Goal: Task Accomplishment & Management: Complete application form

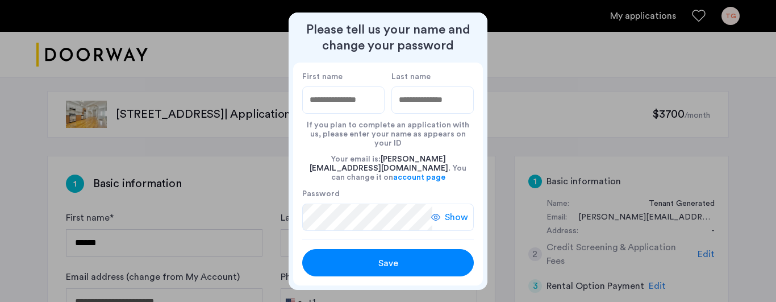
click at [337, 105] on input "First name" at bounding box center [343, 99] width 82 height 27
type input "*******"
type input "*****"
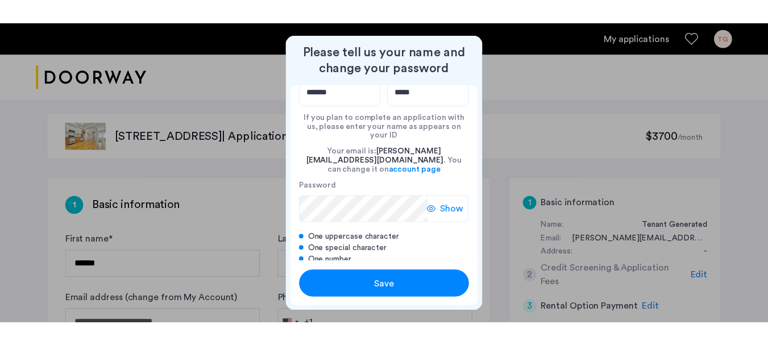
scroll to position [46, 0]
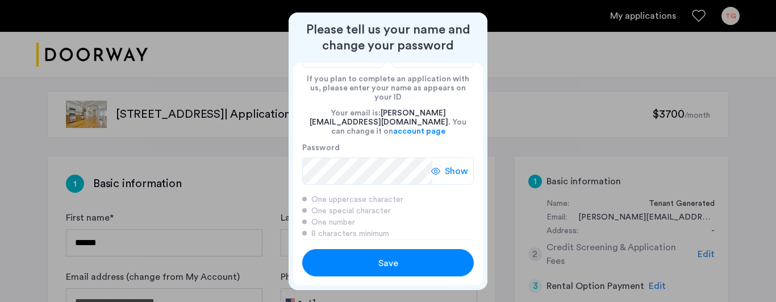
click at [398, 257] on span "Save" at bounding box center [388, 263] width 20 height 14
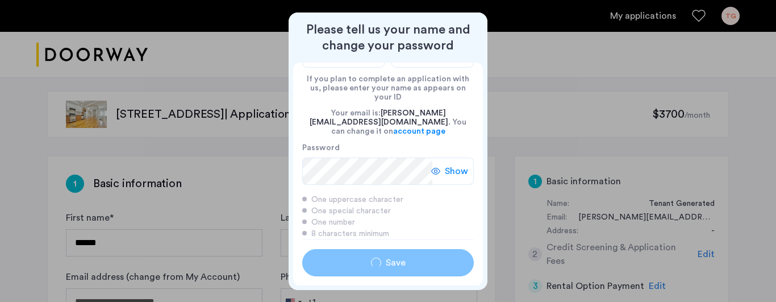
type input "*******"
type input "*****"
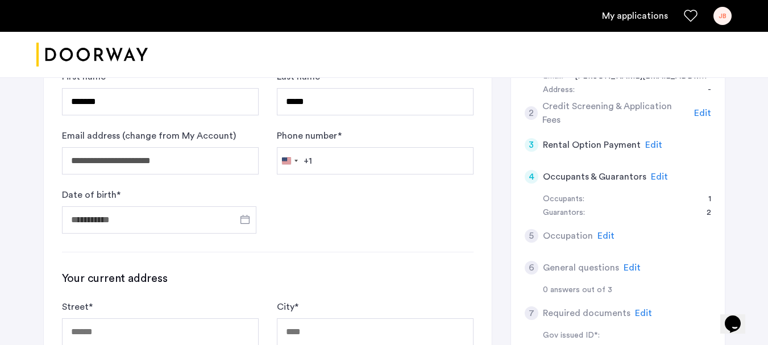
scroll to position [170, 0]
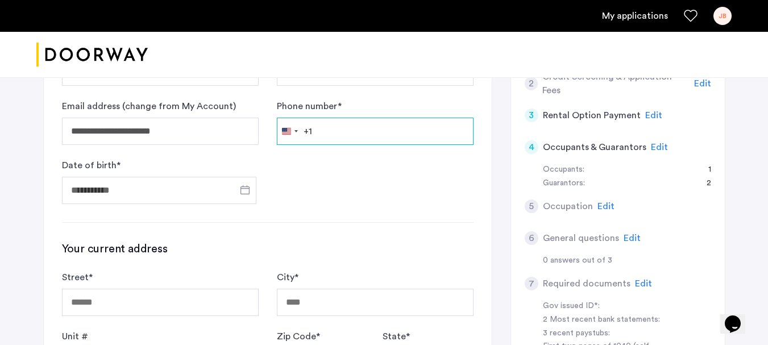
click at [350, 136] on input "Phone number *" at bounding box center [375, 131] width 197 height 27
type input "**********"
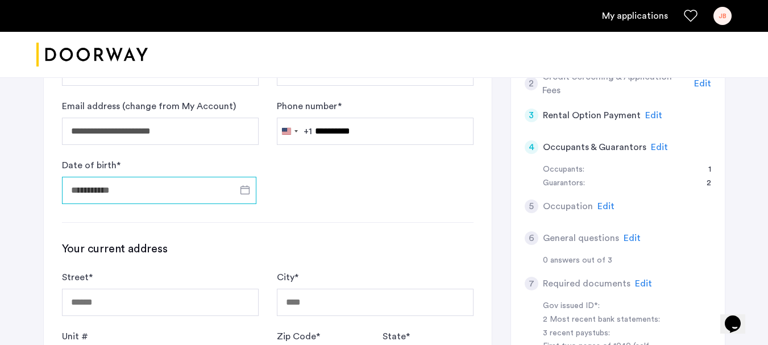
click at [160, 190] on input "Date of birth *" at bounding box center [159, 190] width 194 height 27
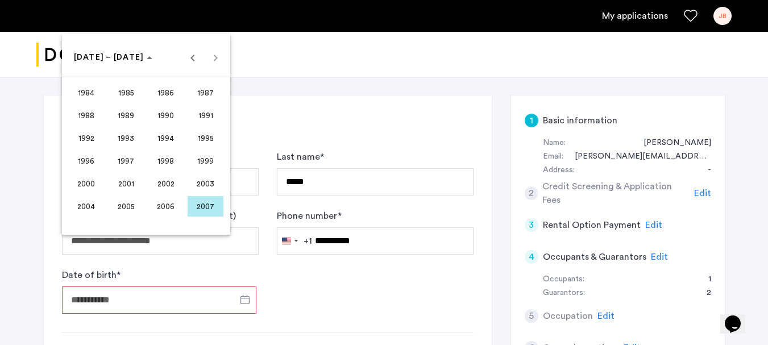
scroll to position [57, 0]
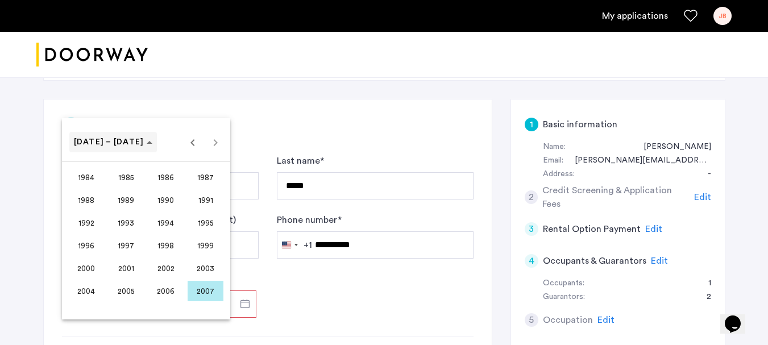
click at [116, 144] on span "[DATE] – [DATE]" at bounding box center [109, 142] width 70 height 8
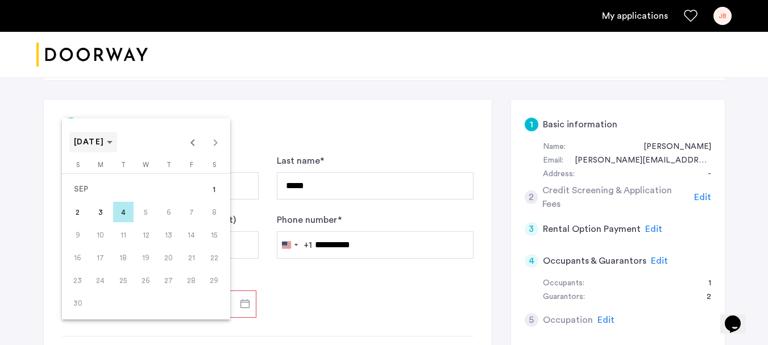
click at [113, 145] on span "[DATE]" at bounding box center [93, 142] width 39 height 10
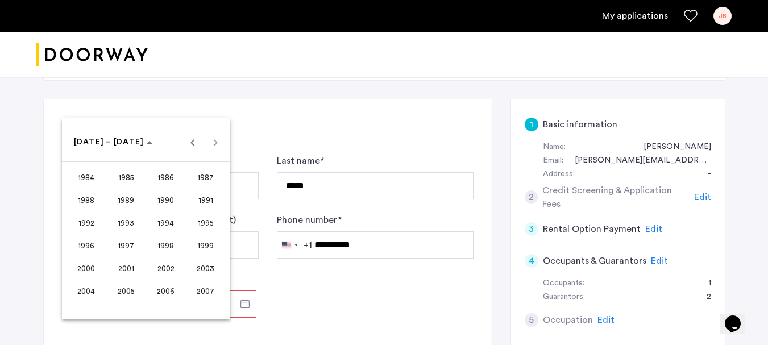
click at [328, 295] on div at bounding box center [384, 172] width 768 height 345
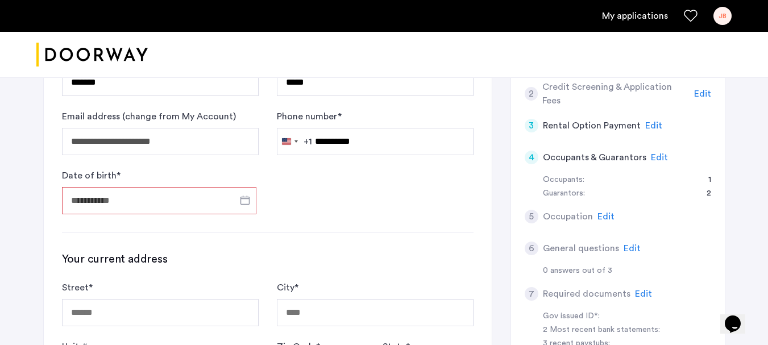
scroll to position [170, 0]
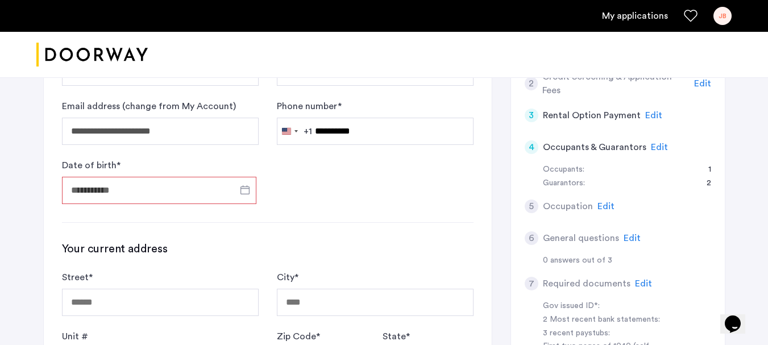
click at [89, 183] on input "Date of birth *" at bounding box center [159, 190] width 194 height 27
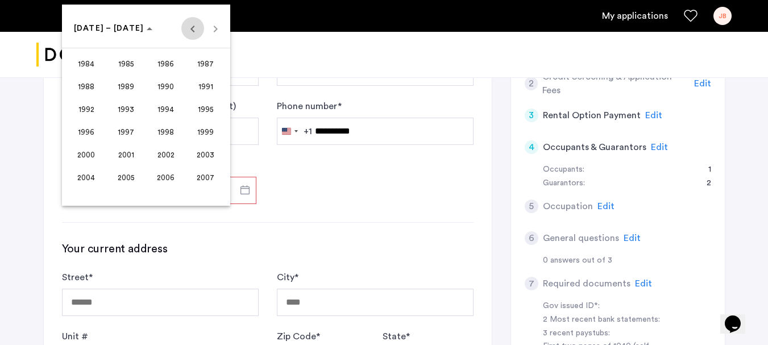
click at [189, 32] on span "Previous 24 years" at bounding box center [192, 28] width 23 height 23
click at [162, 134] on span "1974" at bounding box center [166, 132] width 36 height 20
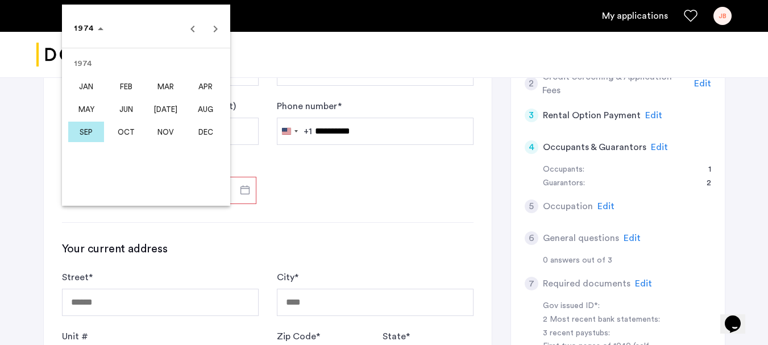
click at [162, 134] on span "NOV" at bounding box center [166, 132] width 36 height 20
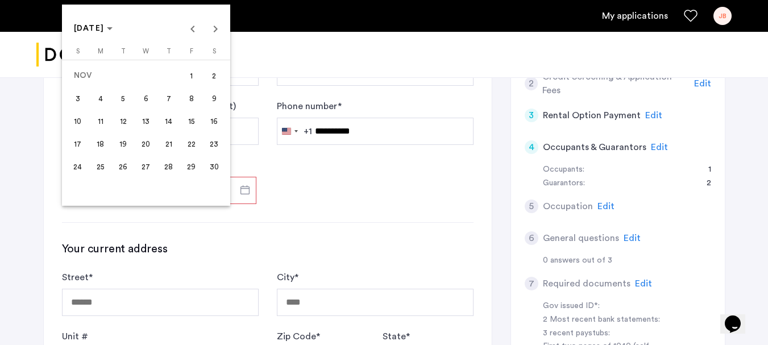
click at [189, 170] on span "29" at bounding box center [191, 166] width 20 height 20
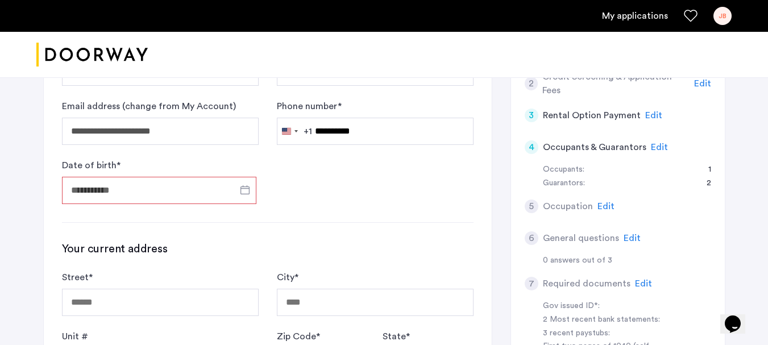
type input "**********"
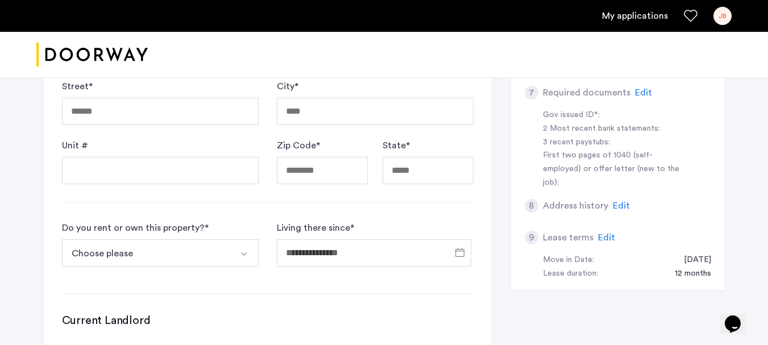
scroll to position [341, 0]
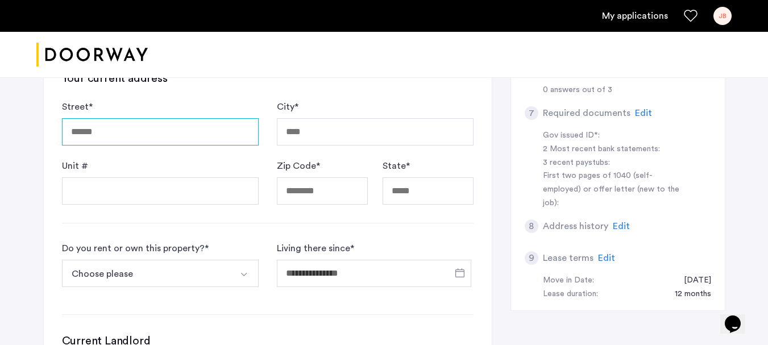
click at [118, 128] on input "Street *" at bounding box center [160, 131] width 197 height 27
type input "**********"
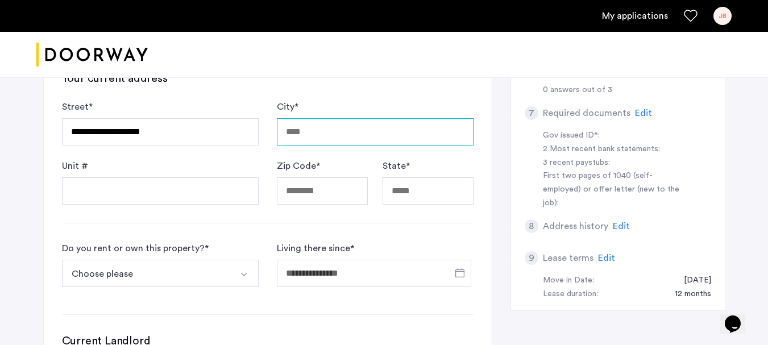
type input "**********"
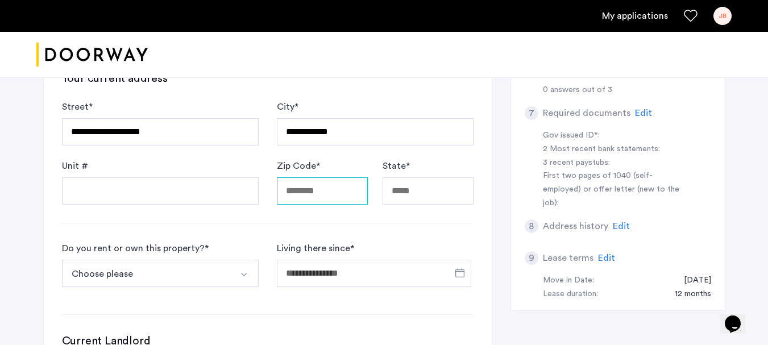
type input "*****"
type input "**********"
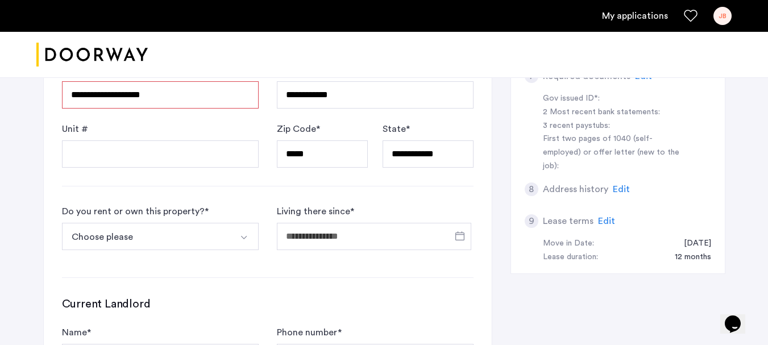
scroll to position [398, 0]
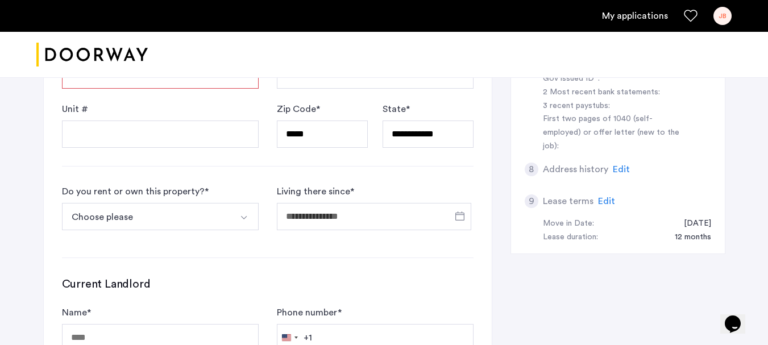
click at [96, 214] on button "Choose please" at bounding box center [147, 216] width 170 height 27
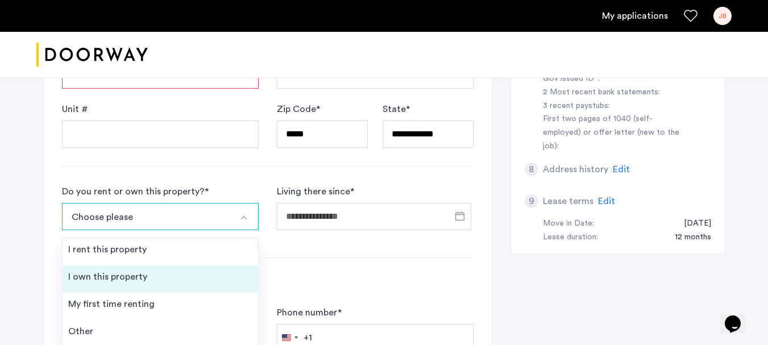
click at [111, 275] on div "I own this property" at bounding box center [107, 277] width 79 height 14
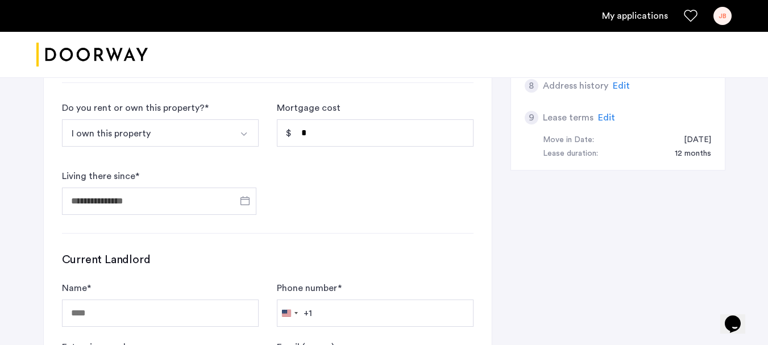
scroll to position [511, 0]
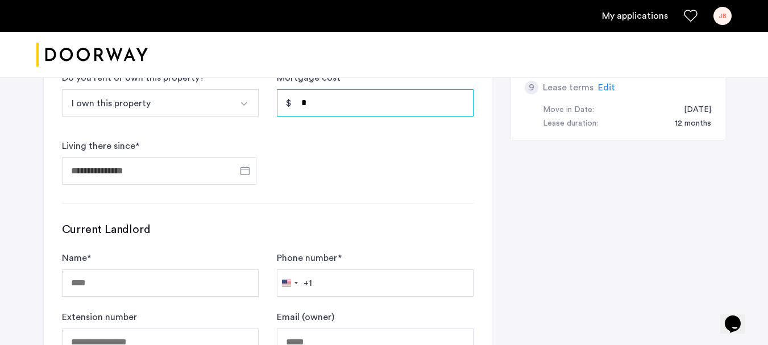
click at [337, 99] on input "*" at bounding box center [375, 102] width 197 height 27
type input "*"
type input "******"
click at [190, 156] on div at bounding box center [159, 170] width 194 height 35
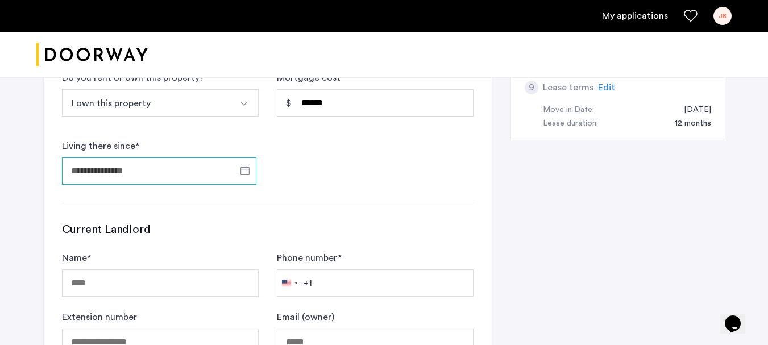
click at [190, 168] on input "Living there since *" at bounding box center [159, 170] width 194 height 27
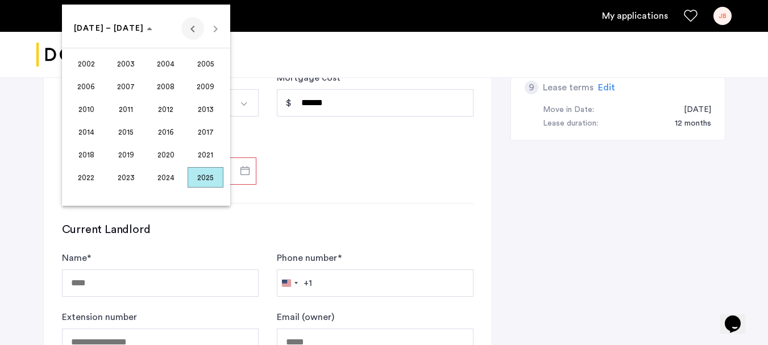
click at [191, 29] on span "Previous 24 years" at bounding box center [192, 28] width 23 height 23
click at [165, 174] on span "2000" at bounding box center [166, 177] width 36 height 20
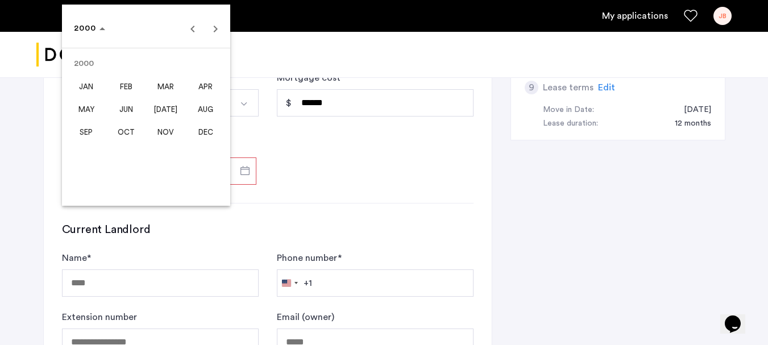
click at [91, 107] on span "MAY" at bounding box center [86, 109] width 36 height 20
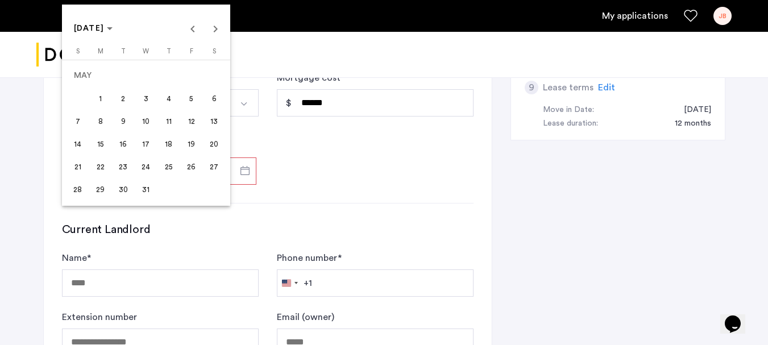
click at [106, 145] on span "15" at bounding box center [100, 144] width 20 height 20
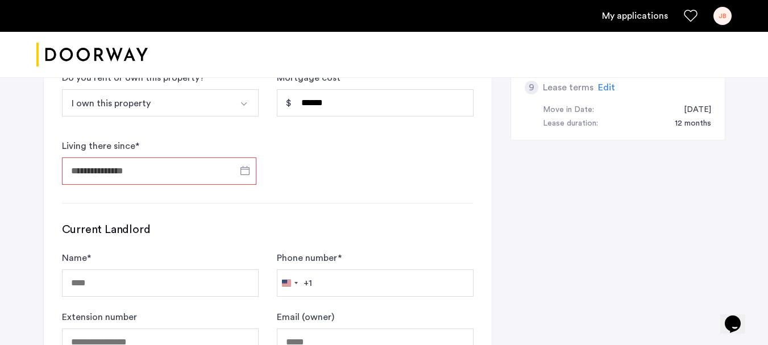
type input "**********"
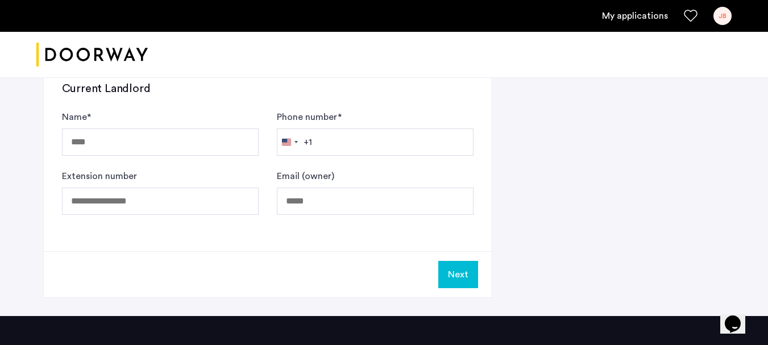
scroll to position [625, 0]
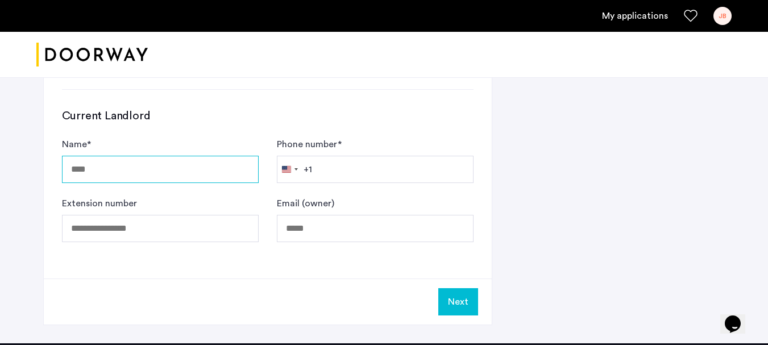
click at [90, 169] on input "Name *" at bounding box center [160, 169] width 197 height 27
click at [120, 174] on input "Name *" at bounding box center [160, 169] width 197 height 27
type input "**********"
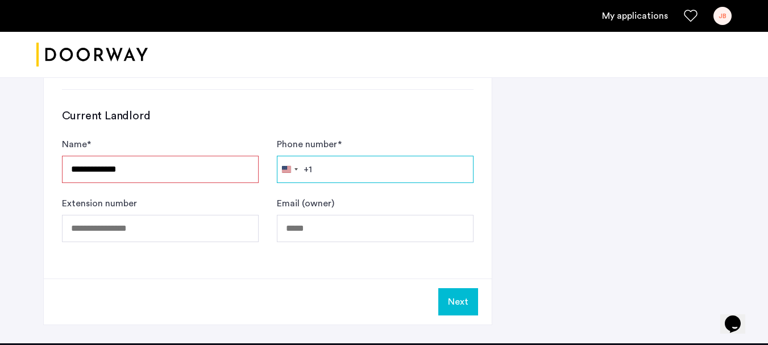
type input "**********"
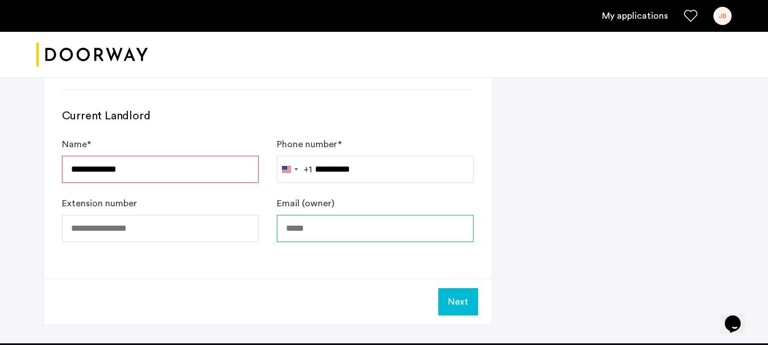
type input "**********"
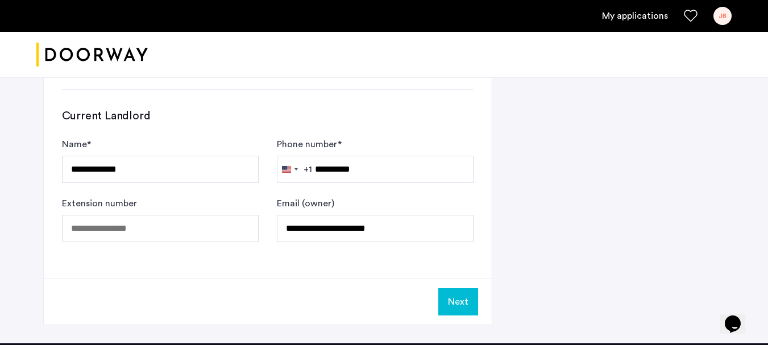
click at [457, 300] on button "Next" at bounding box center [458, 301] width 40 height 27
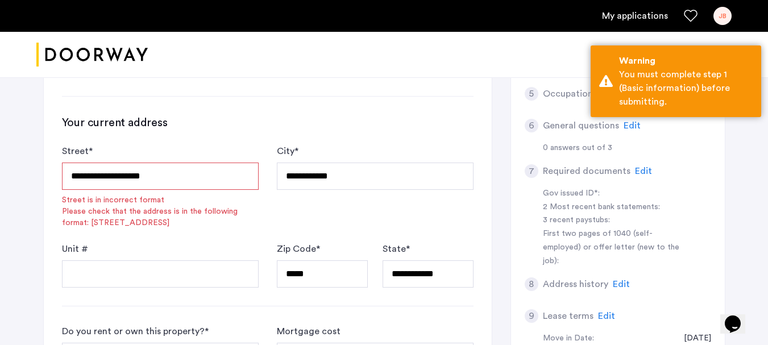
scroll to position [266, 0]
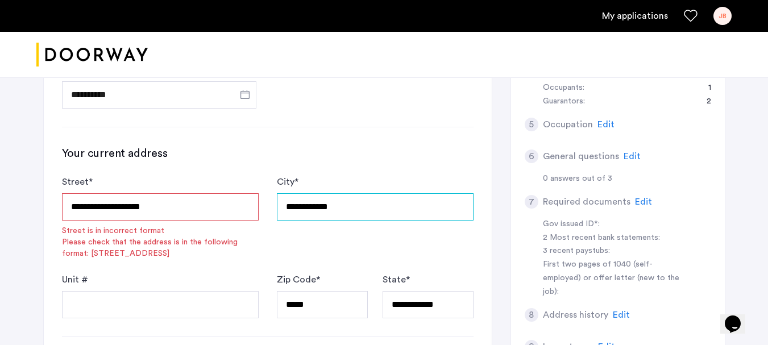
click at [327, 203] on input "**********" at bounding box center [375, 206] width 197 height 27
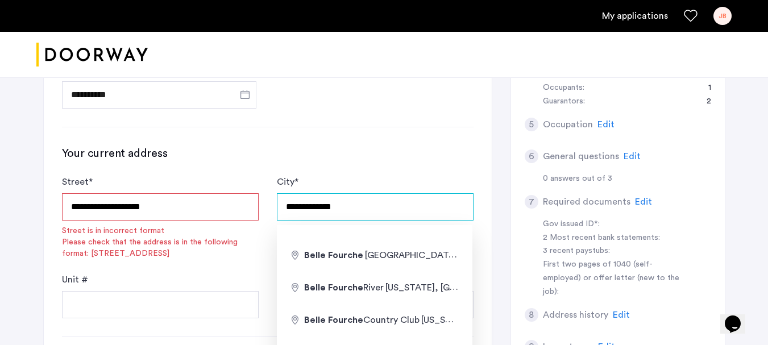
type input "**********"
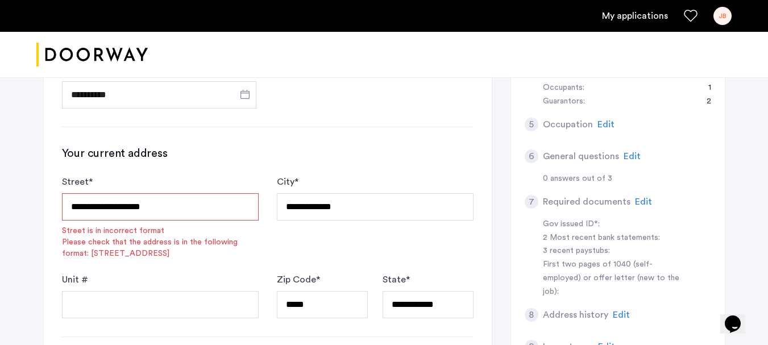
click at [145, 206] on input "**********" at bounding box center [160, 206] width 197 height 27
click at [40, 228] on div "**********" at bounding box center [384, 274] width 716 height 934
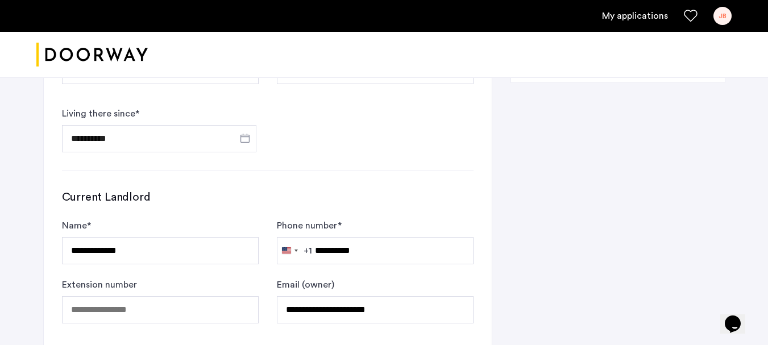
scroll to position [664, 0]
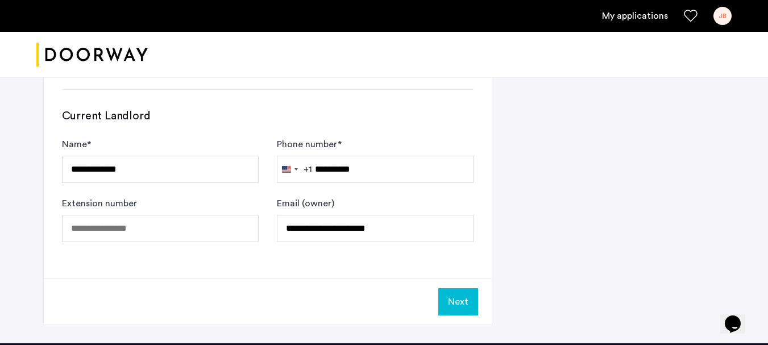
click at [452, 301] on button "Next" at bounding box center [458, 301] width 40 height 27
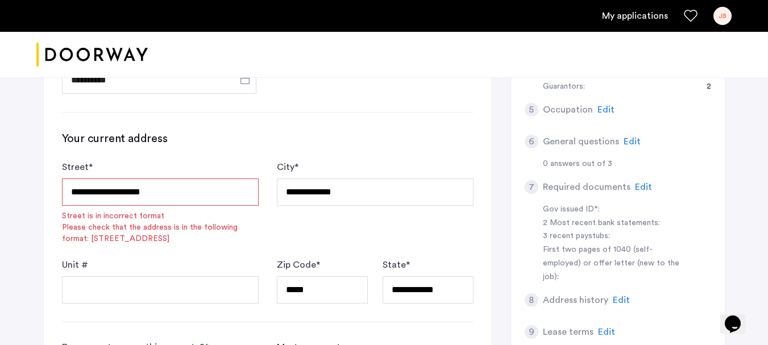
scroll to position [284, 0]
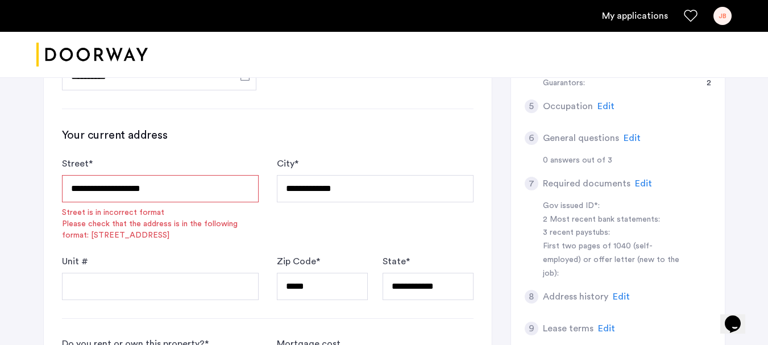
click at [89, 187] on input "**********" at bounding box center [160, 188] width 197 height 27
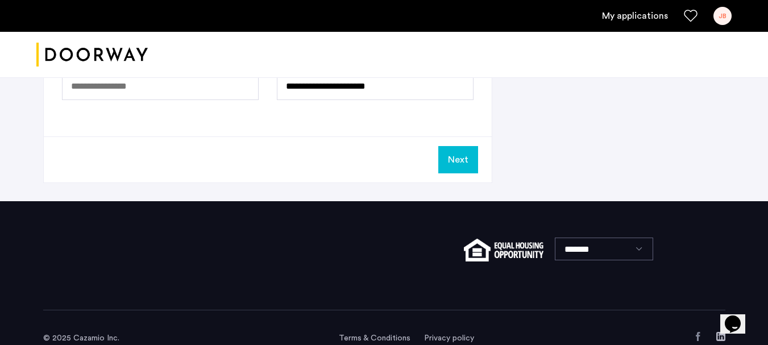
scroll to position [827, 0]
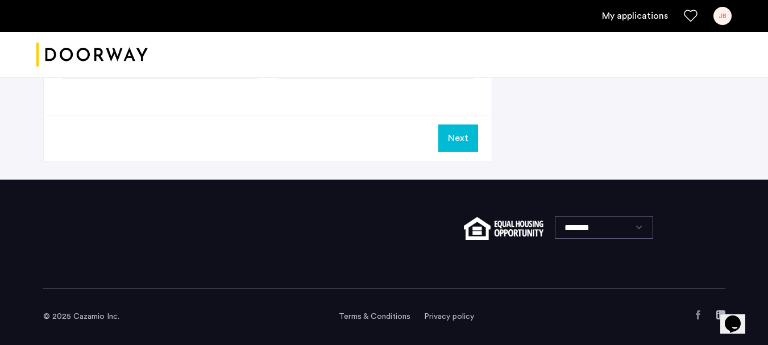
click at [448, 134] on button "Next" at bounding box center [458, 137] width 40 height 27
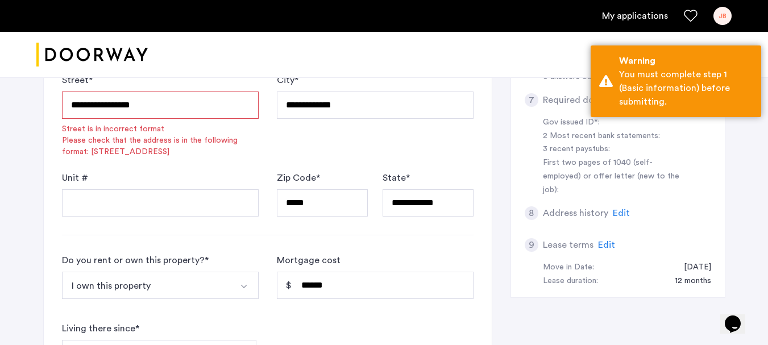
scroll to position [259, 0]
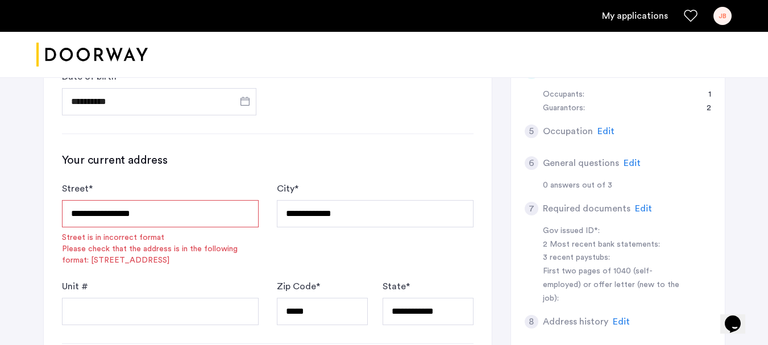
click at [89, 213] on input "**********" at bounding box center [160, 213] width 197 height 27
drag, startPoint x: 156, startPoint y: 214, endPoint x: 31, endPoint y: 214, distance: 125.6
click at [31, 214] on div "**********" at bounding box center [384, 281] width 716 height 934
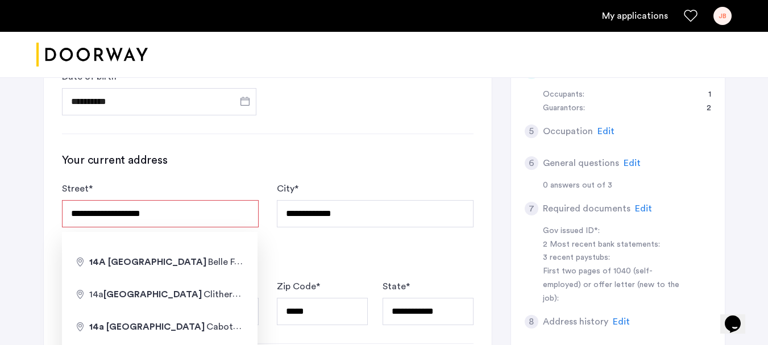
click at [3, 213] on div "**********" at bounding box center [384, 281] width 768 height 934
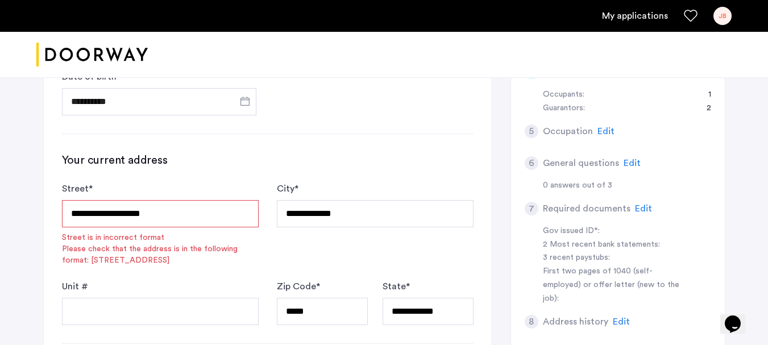
click at [88, 216] on input "**********" at bounding box center [160, 213] width 197 height 27
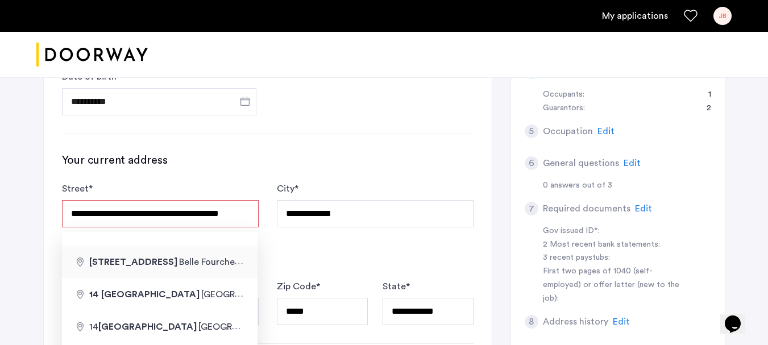
type input "**********"
type input "**"
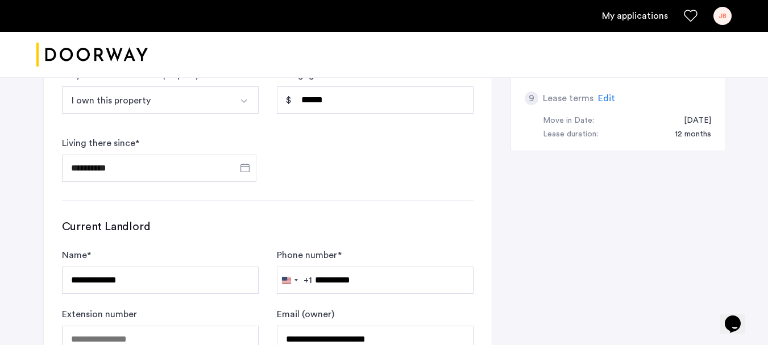
scroll to position [600, 0]
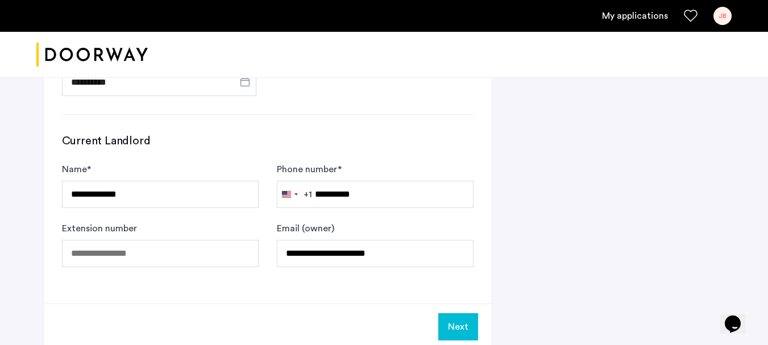
click at [454, 301] on button "Next" at bounding box center [458, 326] width 40 height 27
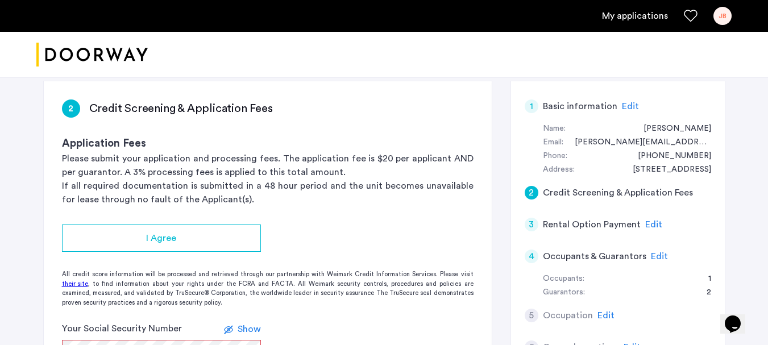
scroll to position [114, 0]
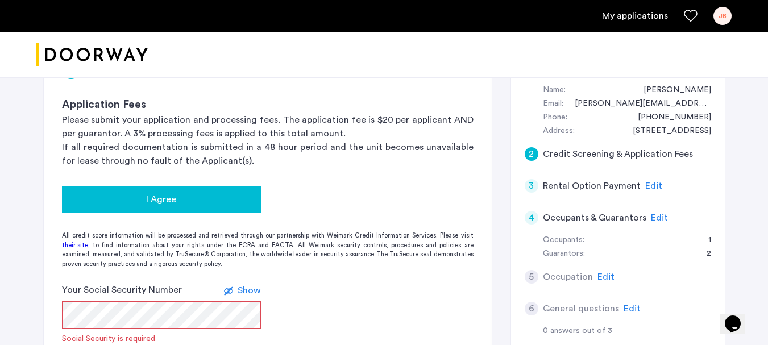
click at [147, 206] on span "I Agree" at bounding box center [161, 200] width 30 height 14
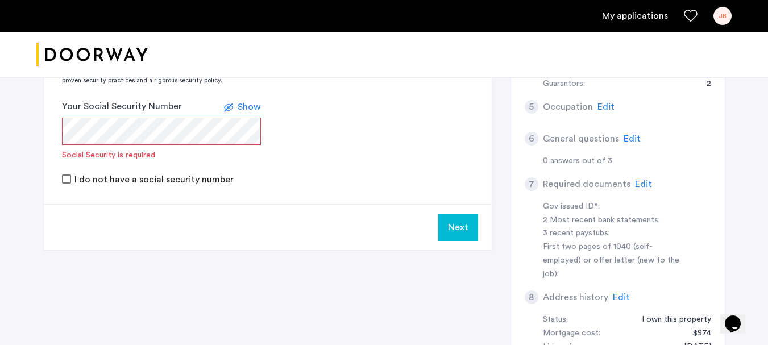
scroll to position [284, 0]
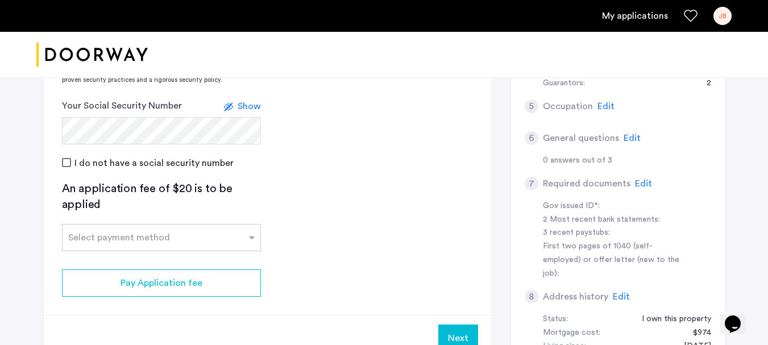
click at [0, 160] on div "[STREET_ADDRESS] | Application Id: #8705 $3700 /month 2 Credit Screening & Appl…" at bounding box center [384, 121] width 768 height 665
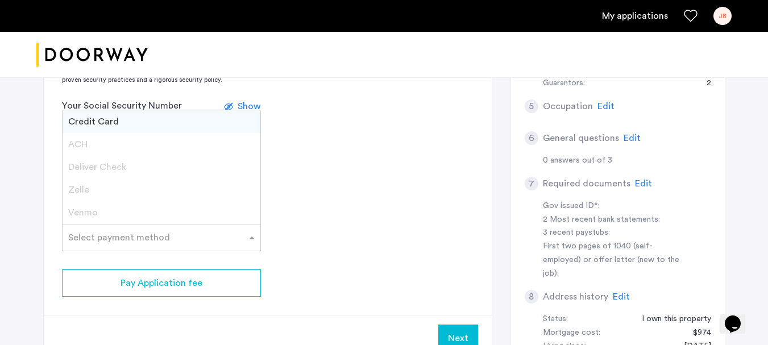
click at [89, 241] on div "Select payment method" at bounding box center [119, 238] width 102 height 14
click at [89, 122] on span "Credit Card" at bounding box center [93, 121] width 51 height 9
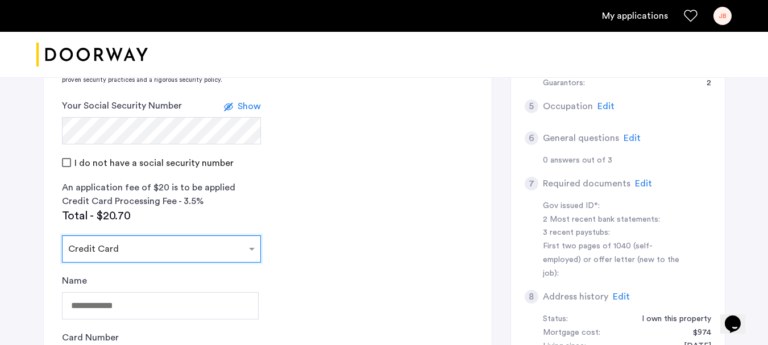
scroll to position [341, 0]
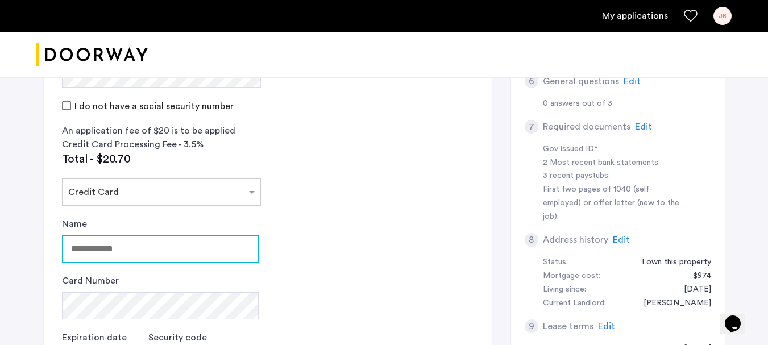
click at [195, 246] on input "Name" at bounding box center [160, 248] width 197 height 27
type input "**********"
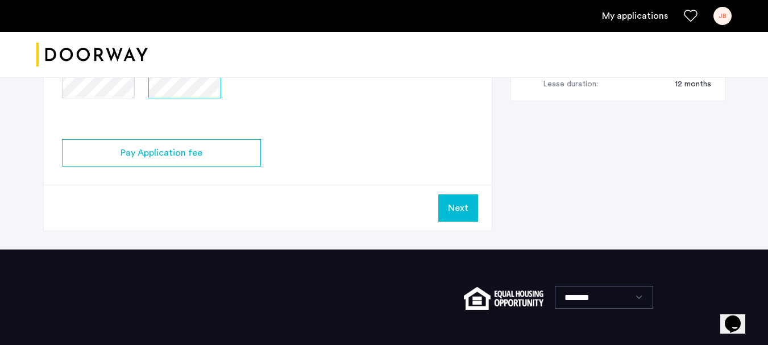
scroll to position [625, 0]
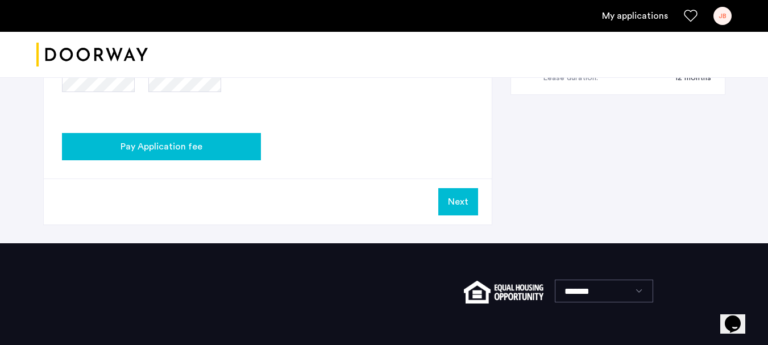
click at [125, 154] on button "Pay Application fee" at bounding box center [161, 146] width 199 height 27
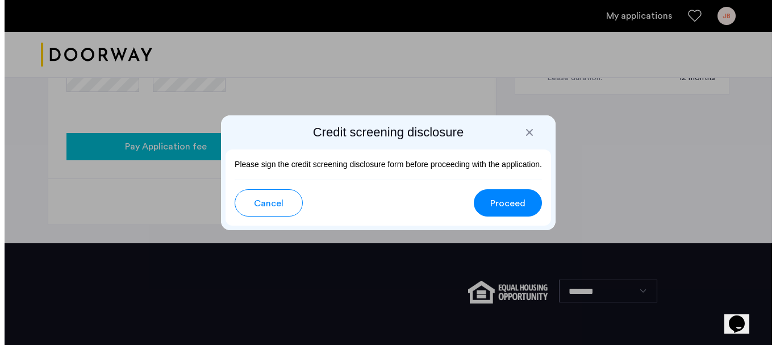
scroll to position [0, 0]
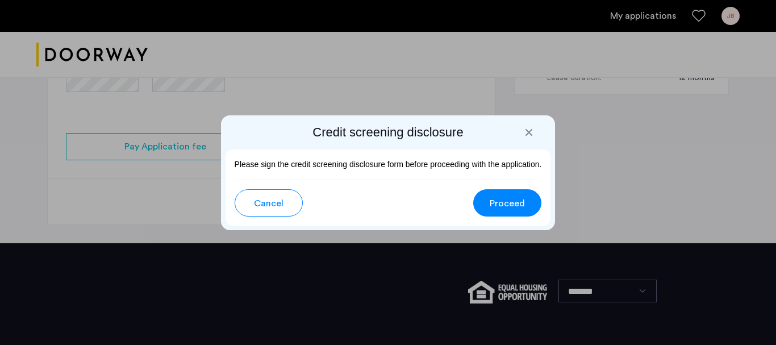
click at [489, 206] on button "Proceed" at bounding box center [507, 202] width 68 height 27
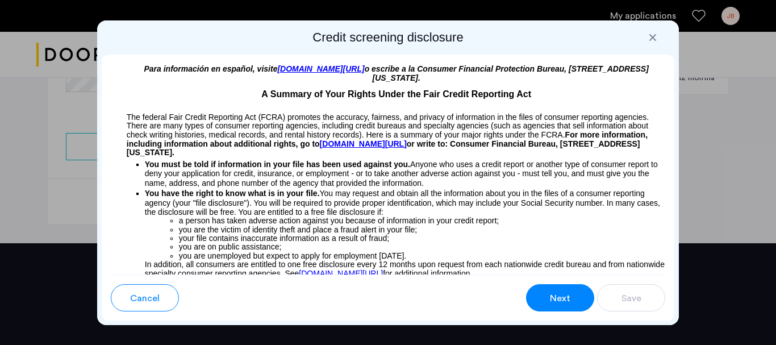
click at [561, 301] on span "Next" at bounding box center [560, 298] width 20 height 14
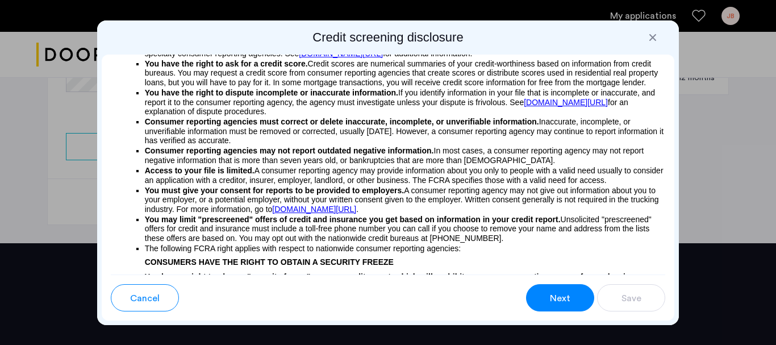
click at [561, 301] on span "Next" at bounding box center [560, 298] width 20 height 14
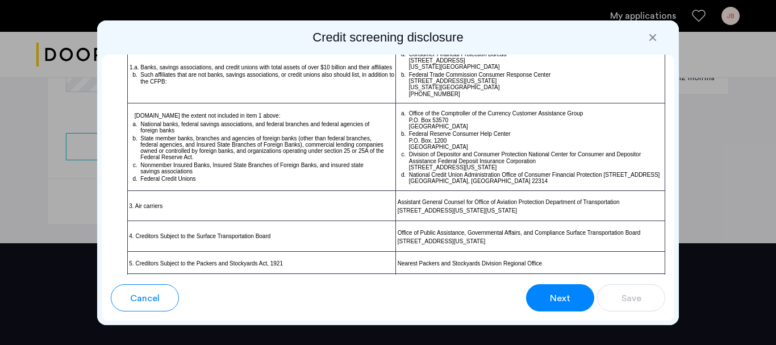
click at [555, 299] on span "Next" at bounding box center [560, 298] width 20 height 14
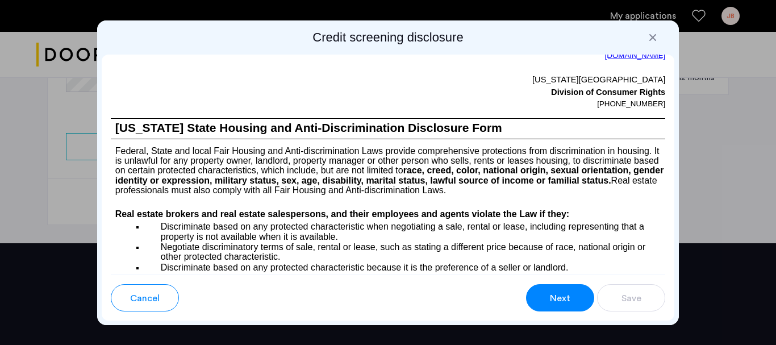
scroll to position [1341, 0]
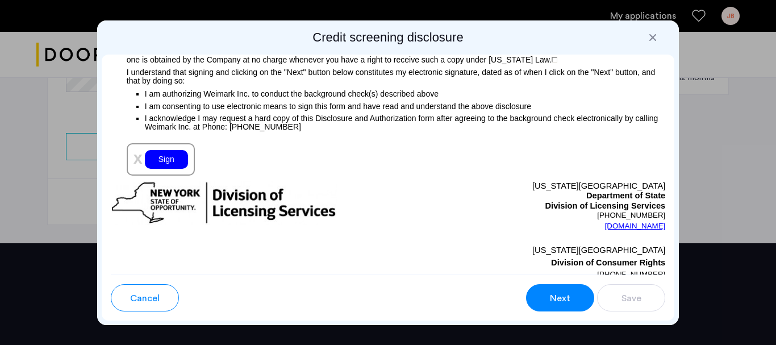
click at [171, 169] on div "Sign" at bounding box center [166, 159] width 43 height 19
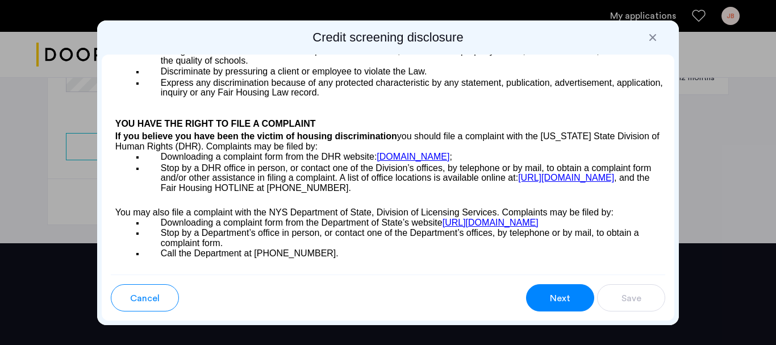
click at [550, 297] on div "Next" at bounding box center [560, 298] width 22 height 14
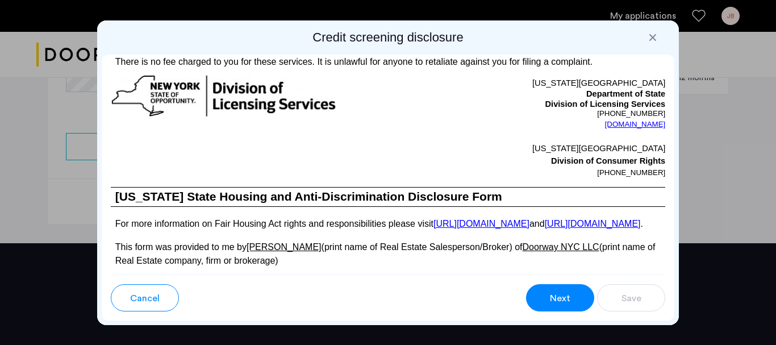
click at [550, 294] on div "Next" at bounding box center [560, 298] width 22 height 14
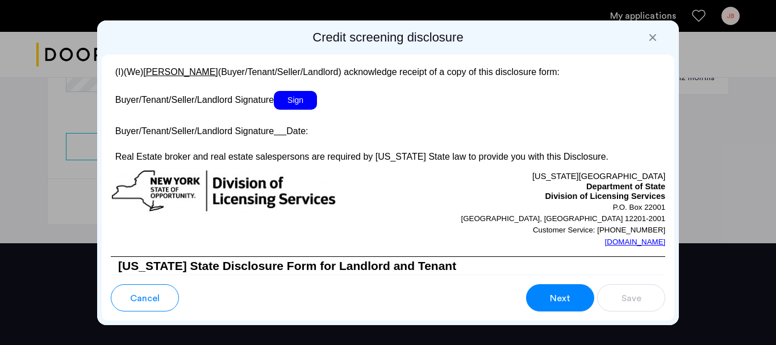
click at [298, 110] on span "Sign" at bounding box center [295, 100] width 43 height 19
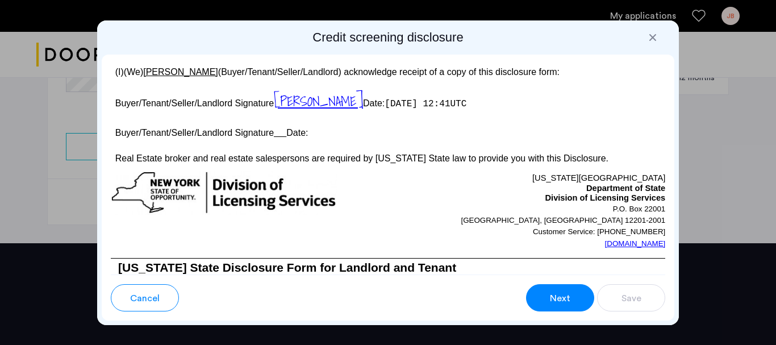
click at [536, 294] on button "Next" at bounding box center [560, 297] width 68 height 27
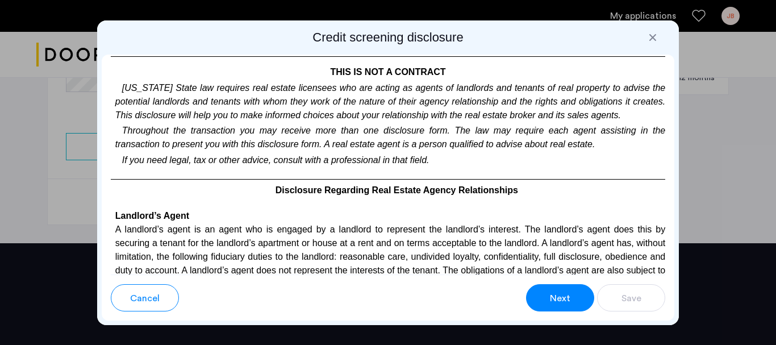
click at [557, 294] on span "Next" at bounding box center [560, 298] width 20 height 14
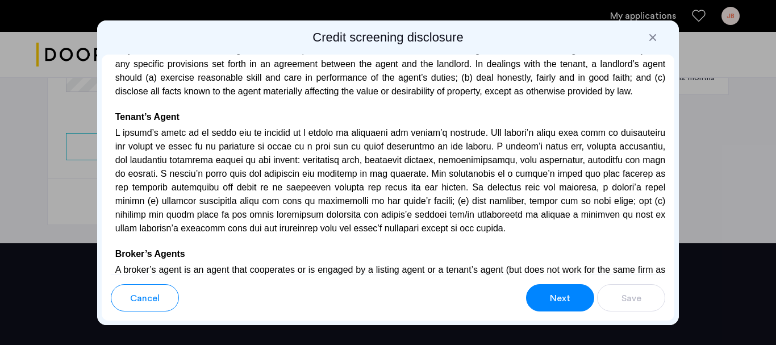
click at [557, 294] on span "Next" at bounding box center [560, 298] width 20 height 14
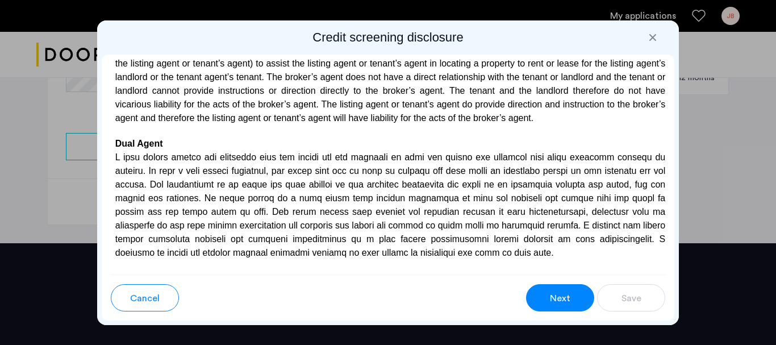
click at [557, 294] on span "Next" at bounding box center [560, 298] width 20 height 14
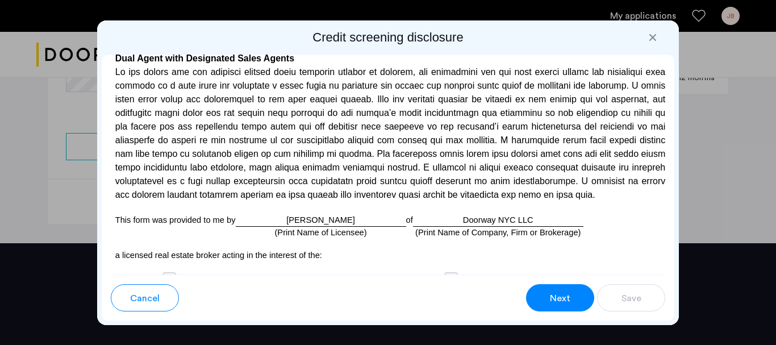
click at [557, 294] on span "Next" at bounding box center [560, 298] width 20 height 14
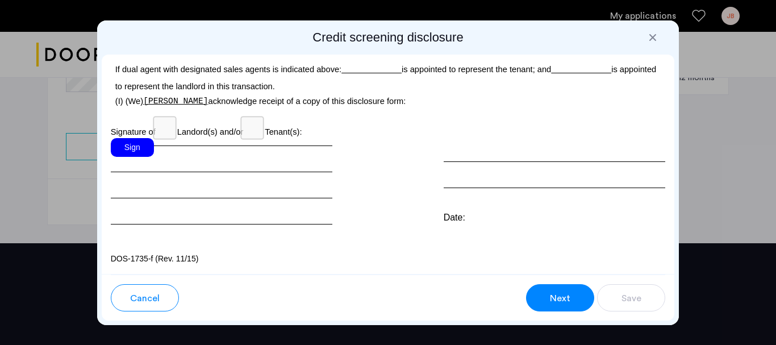
scroll to position [3497, 0]
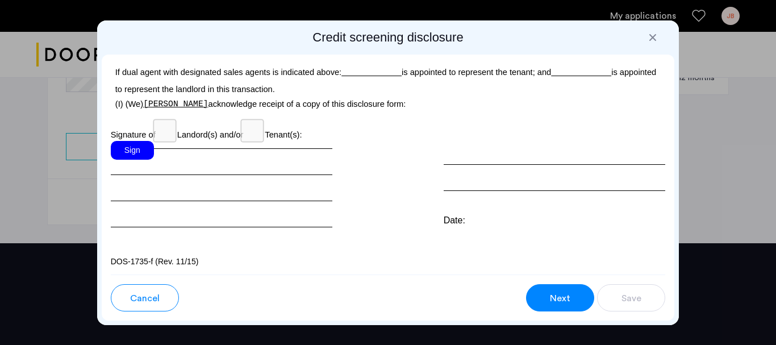
click at [140, 160] on div "Sign" at bounding box center [132, 150] width 43 height 19
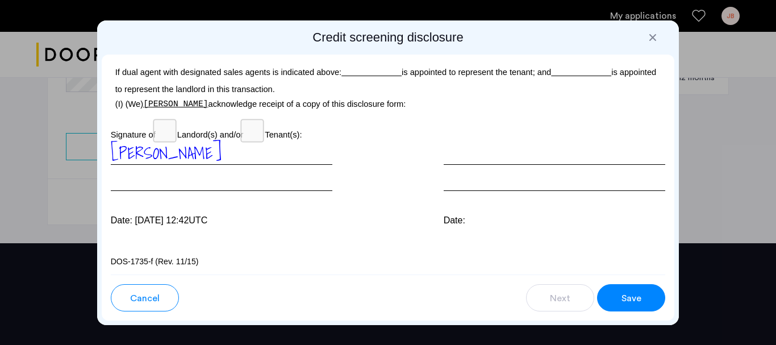
scroll to position [3554, 0]
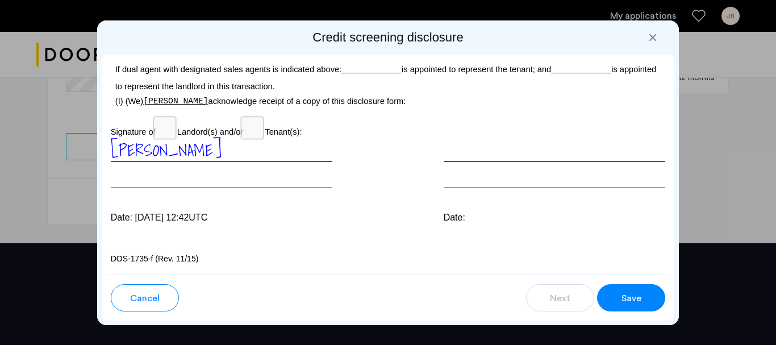
click at [624, 301] on span "Save" at bounding box center [632, 298] width 20 height 14
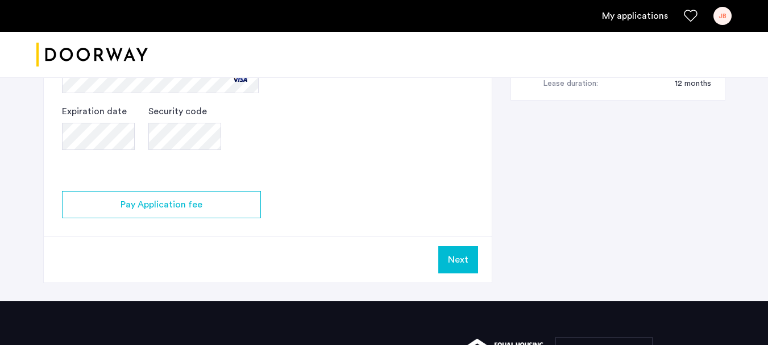
scroll to position [661, 0]
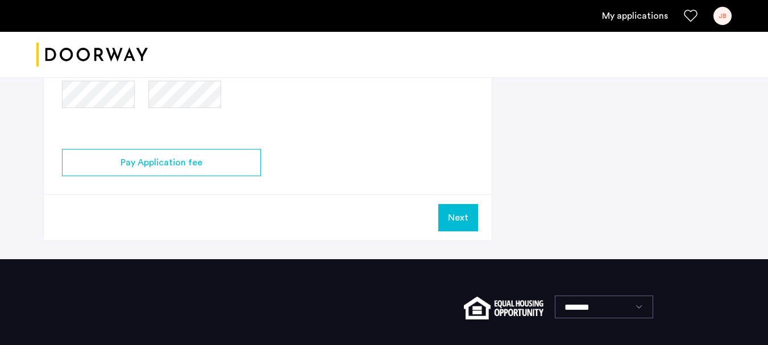
click at [464, 217] on button "Next" at bounding box center [458, 217] width 40 height 27
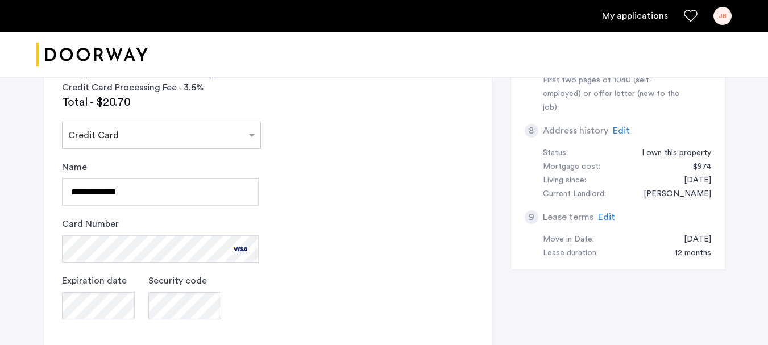
scroll to position [568, 0]
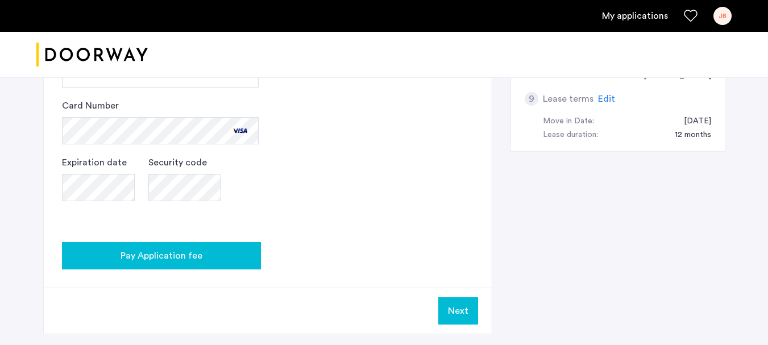
click at [224, 257] on div "Pay Application fee" at bounding box center [161, 256] width 181 height 14
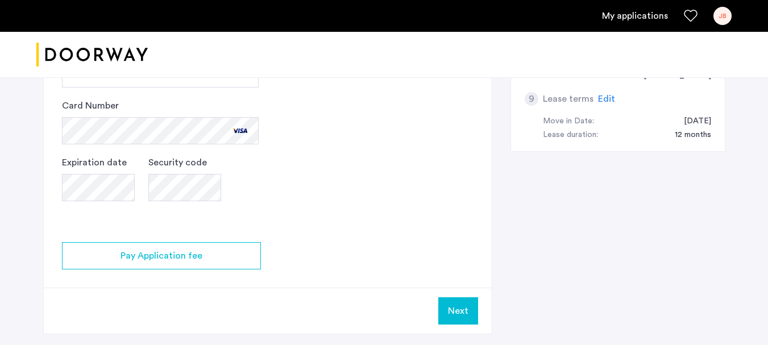
click at [135, 298] on div "Next" at bounding box center [268, 310] width 448 height 46
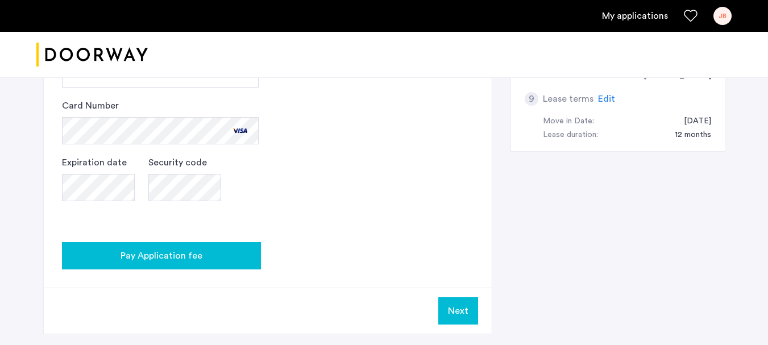
click at [150, 260] on span "Pay Application fee" at bounding box center [161, 256] width 82 height 14
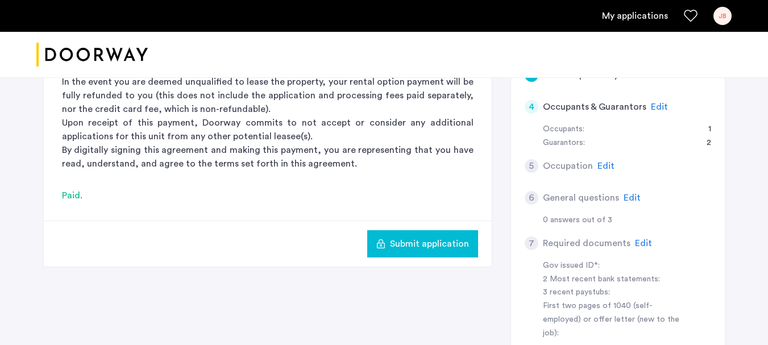
scroll to position [227, 0]
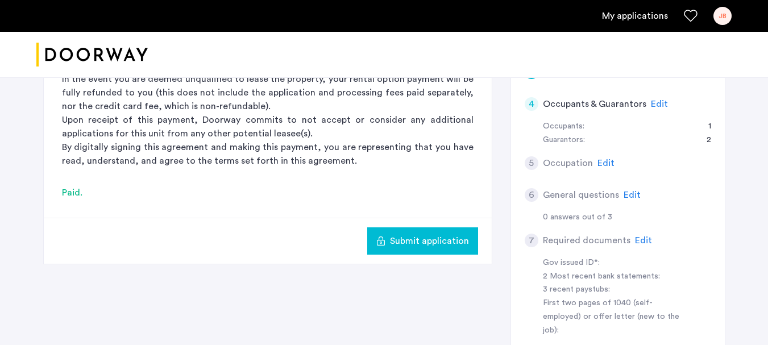
click at [415, 236] on span "Submit application" at bounding box center [429, 241] width 79 height 14
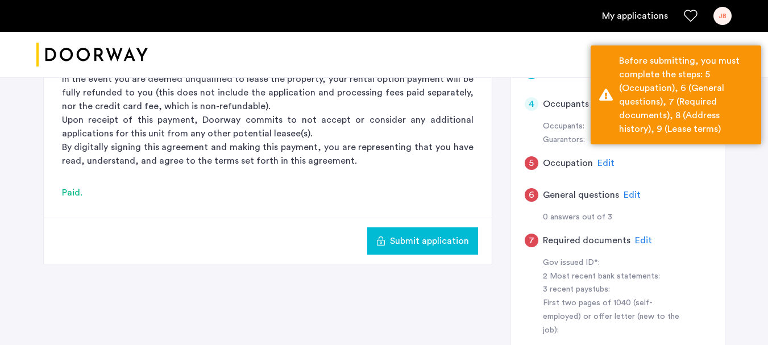
click at [656, 181] on div "6 General questions Edit" at bounding box center [617, 195] width 186 height 32
drag, startPoint x: 730, startPoint y: 202, endPoint x: 723, endPoint y: 194, distance: 11.3
click at [731, 199] on div "[STREET_ADDRESS] | Application Id: #8705 $3700 /month 3 Rental Option Payment R…" at bounding box center [384, 177] width 716 height 665
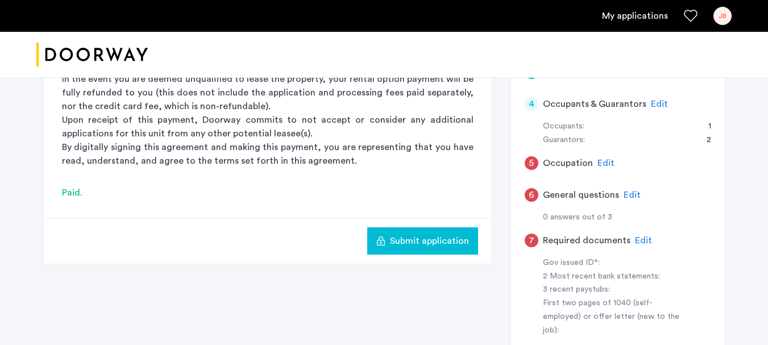
click at [253, 280] on div "3 Rental Option Payment Rental Option Payment Doorway is a duly licensed real e…" at bounding box center [384, 219] width 682 height 582
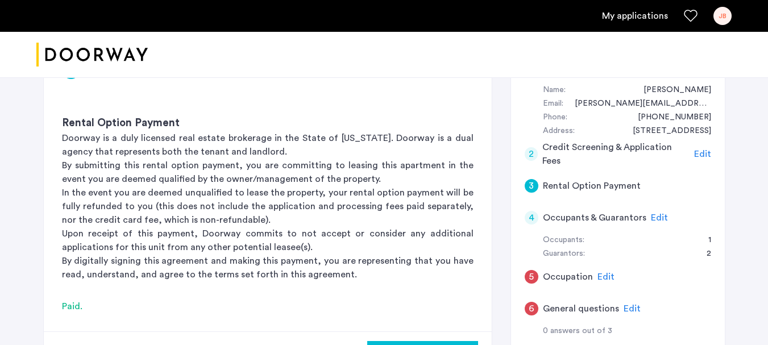
scroll to position [170, 0]
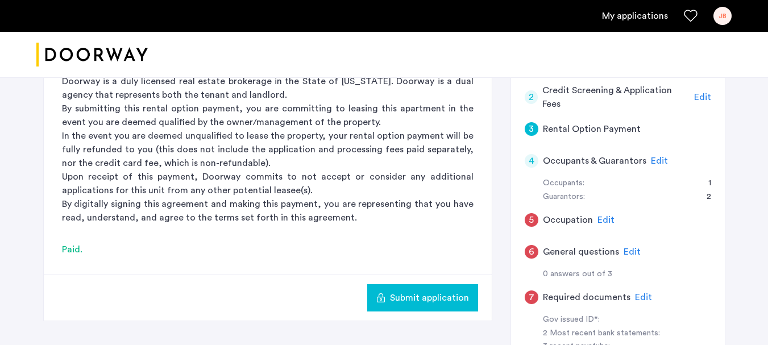
click at [605, 218] on span "Edit" at bounding box center [605, 219] width 17 height 9
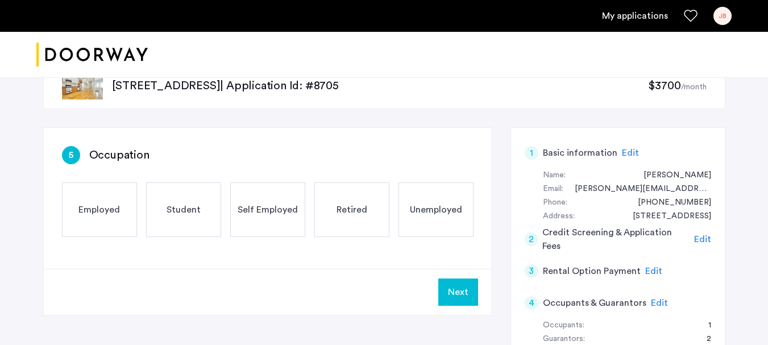
scroll to position [57, 0]
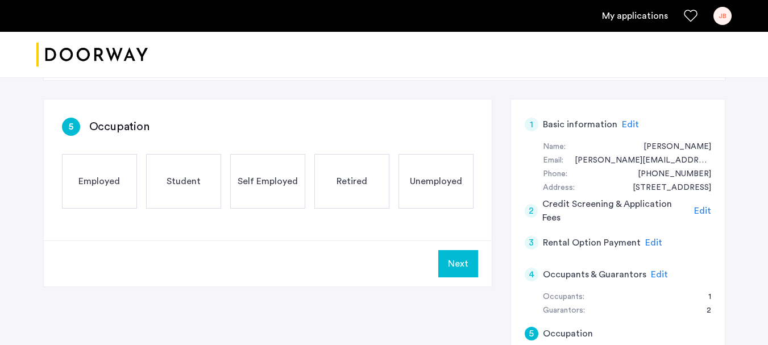
click at [98, 185] on span "Employed" at bounding box center [98, 181] width 41 height 14
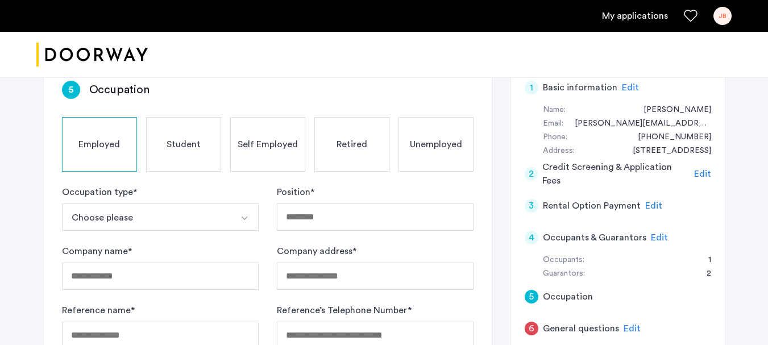
scroll to position [114, 0]
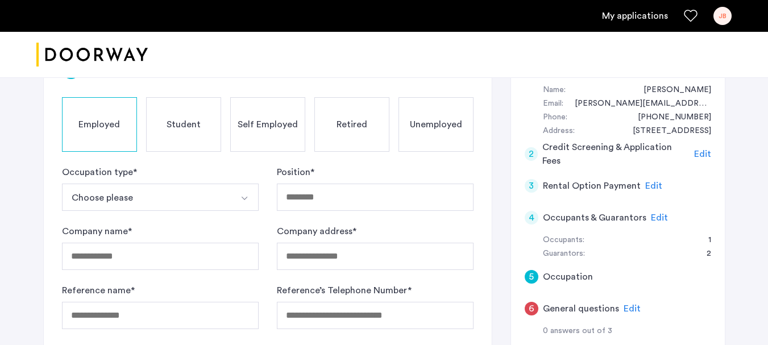
click at [105, 195] on button "Choose please" at bounding box center [147, 197] width 170 height 27
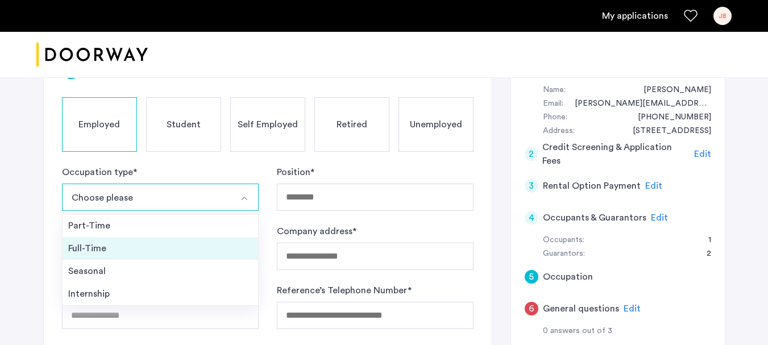
click at [95, 247] on div "Full-Time" at bounding box center [160, 248] width 184 height 14
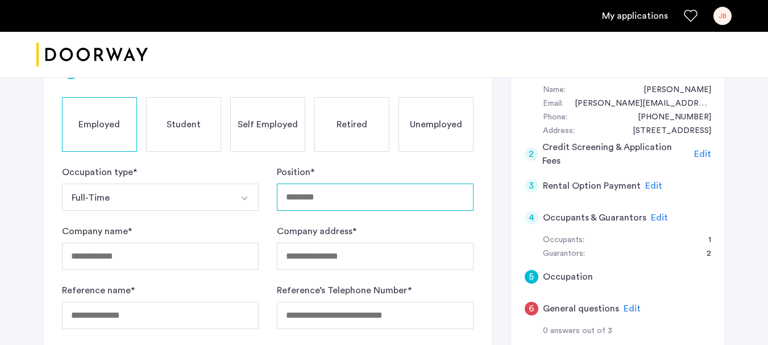
click at [337, 201] on input "Position *" at bounding box center [375, 197] width 197 height 27
type input "*******"
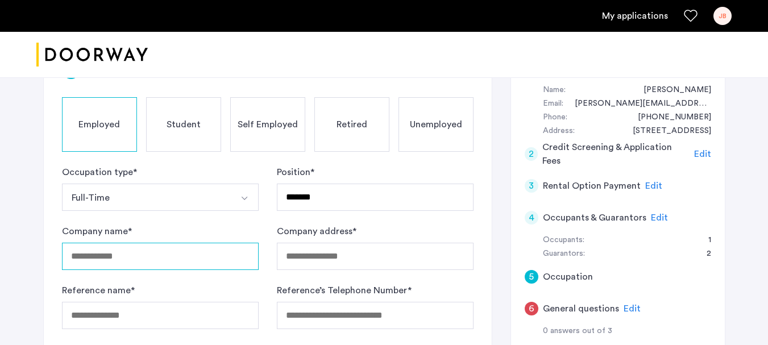
click at [216, 259] on input "Company name *" at bounding box center [160, 256] width 197 height 27
type input "**********"
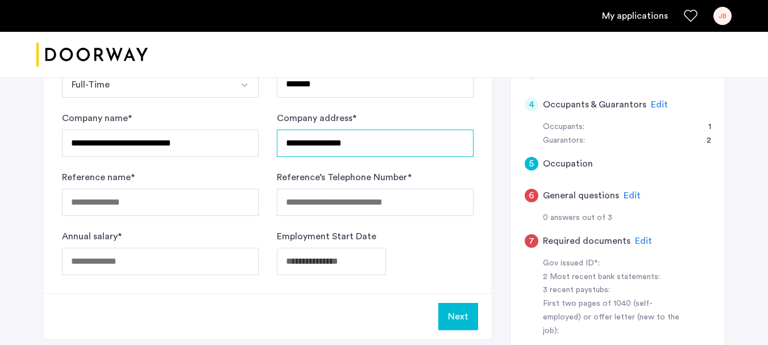
scroll to position [227, 0]
type input "**********"
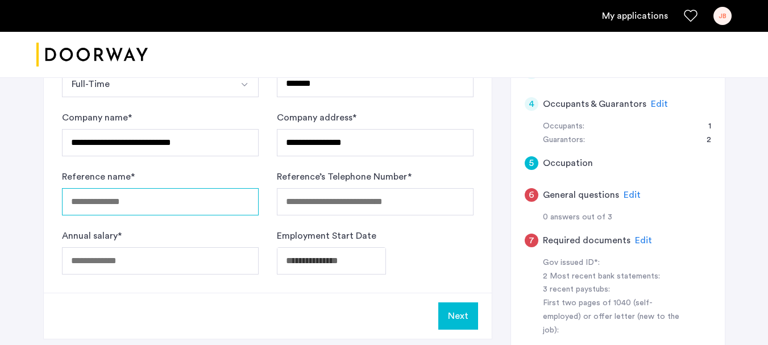
click at [93, 199] on input "Reference name *" at bounding box center [160, 201] width 197 height 27
type input "**********"
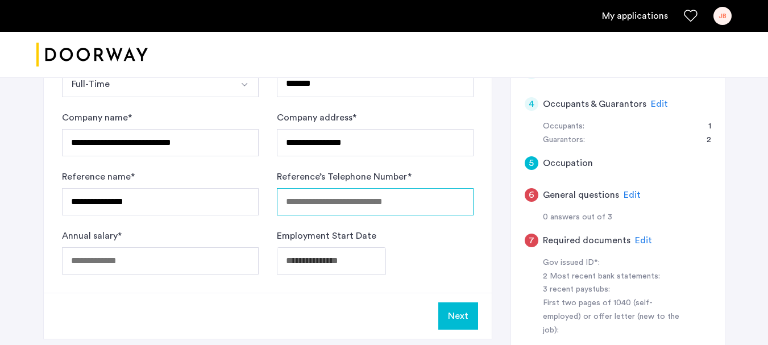
click at [322, 203] on input "Reference’s Telephone Number *" at bounding box center [375, 201] width 197 height 27
type input "**********"
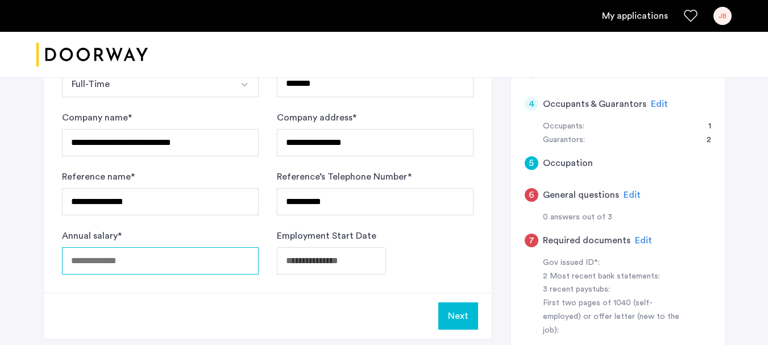
click at [194, 261] on input "Annual salary *" at bounding box center [160, 260] width 197 height 27
type input "*****"
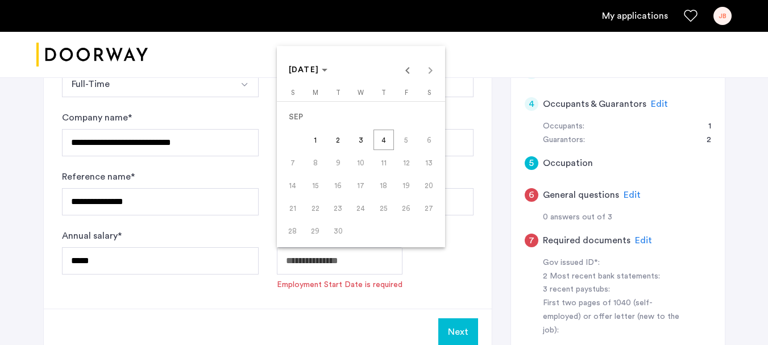
click at [332, 69] on span "Choose month and year" at bounding box center [308, 69] width 48 height 27
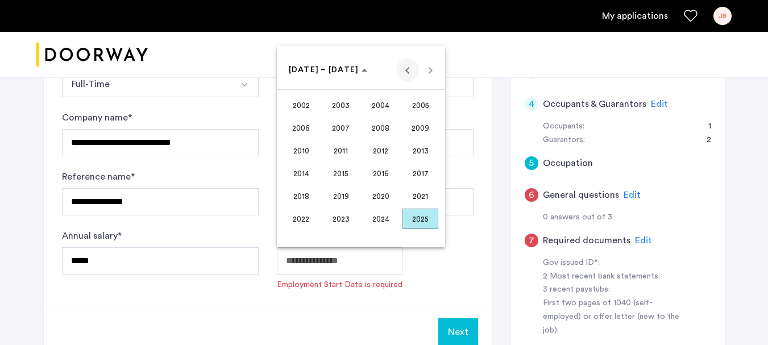
click at [408, 69] on span "Previous 24 years" at bounding box center [407, 70] width 23 height 23
click at [305, 220] on span "1998" at bounding box center [301, 219] width 36 height 20
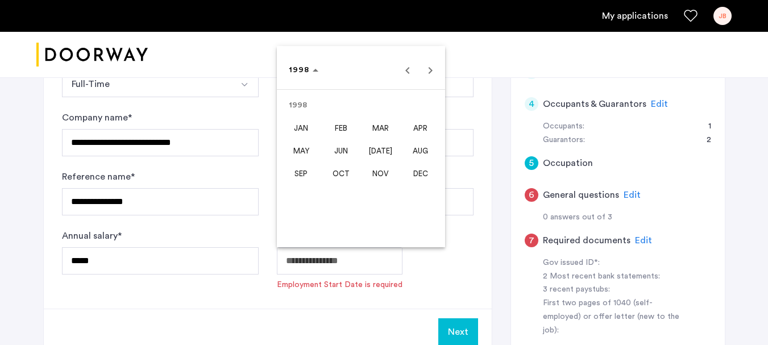
click at [295, 146] on span "MAY" at bounding box center [301, 150] width 36 height 20
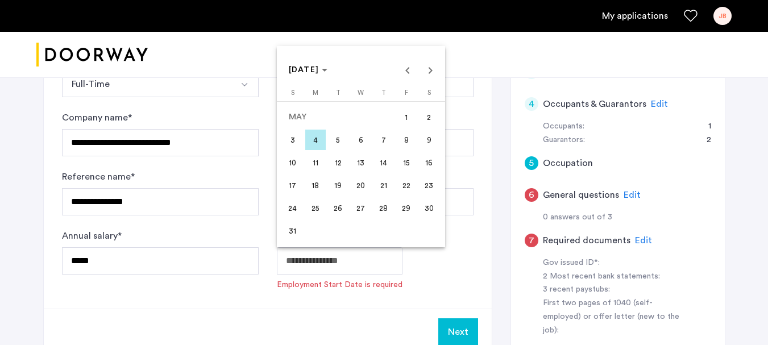
click at [316, 184] on span "18" at bounding box center [315, 185] width 20 height 20
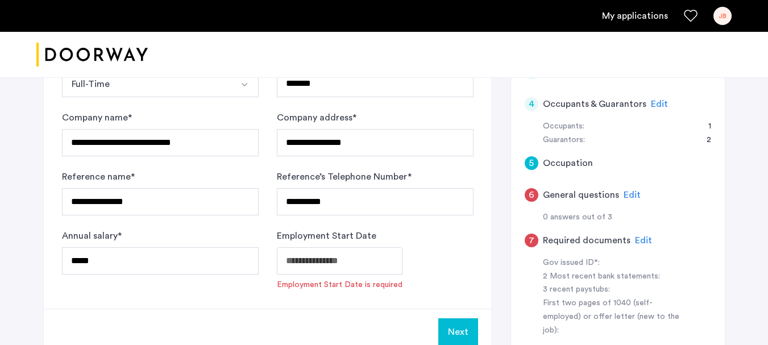
type input "**********"
click at [465, 301] on button "Next" at bounding box center [458, 315] width 40 height 27
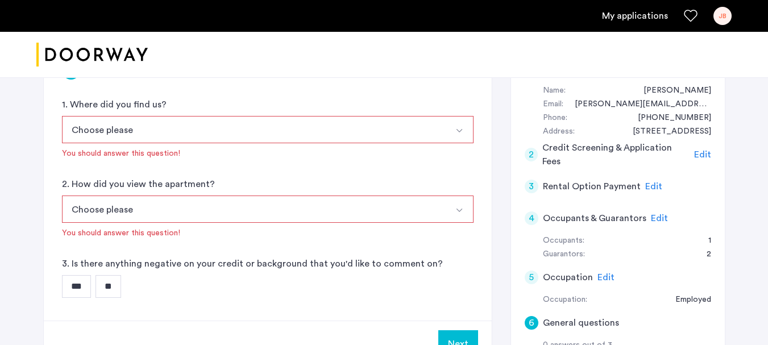
scroll to position [114, 0]
click at [99, 134] on button "Choose please" at bounding box center [254, 128] width 385 height 27
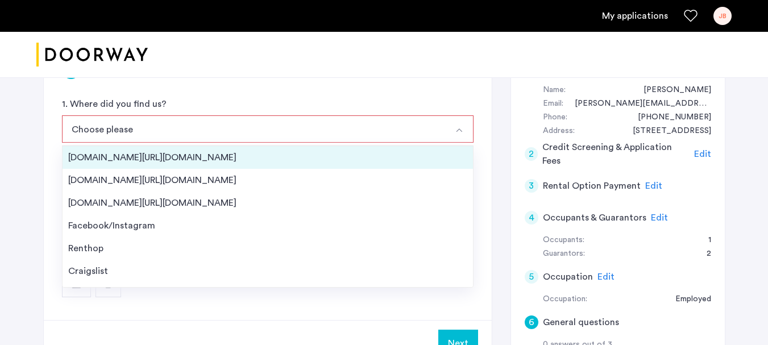
click at [98, 152] on div "[DOMAIN_NAME][URL][DOMAIN_NAME]" at bounding box center [267, 158] width 399 height 14
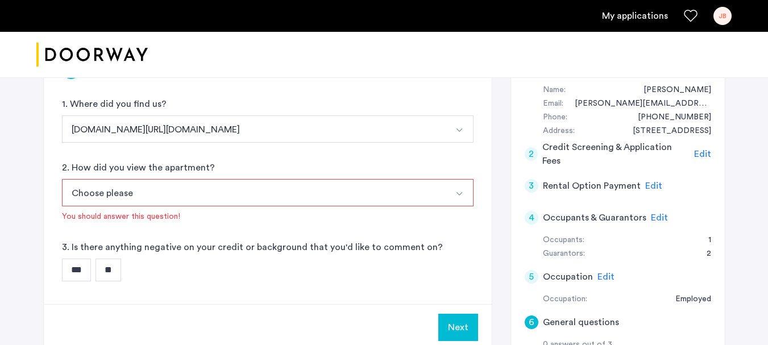
click at [75, 188] on button "Choose please" at bounding box center [254, 192] width 385 height 27
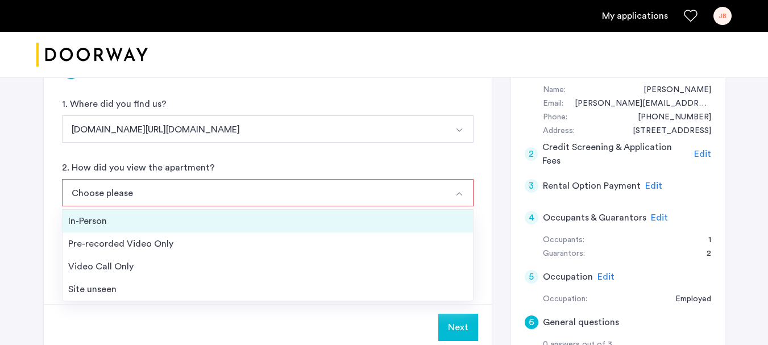
click at [84, 222] on div "In-Person" at bounding box center [267, 221] width 399 height 14
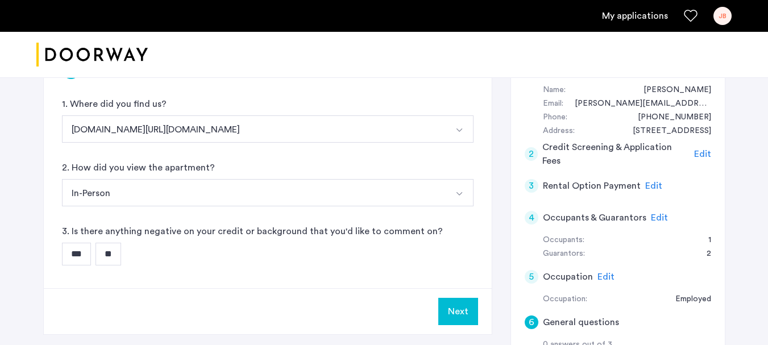
click at [110, 257] on input "**" at bounding box center [108, 254] width 26 height 23
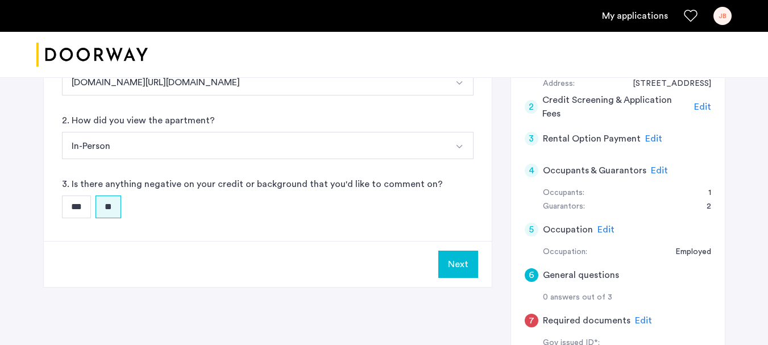
scroll to position [170, 0]
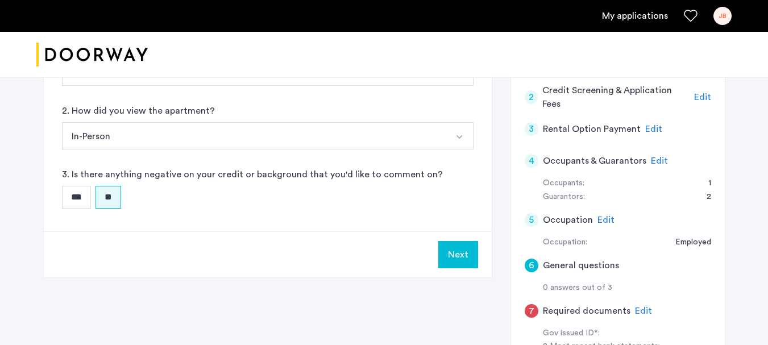
click at [459, 255] on button "Next" at bounding box center [458, 254] width 40 height 27
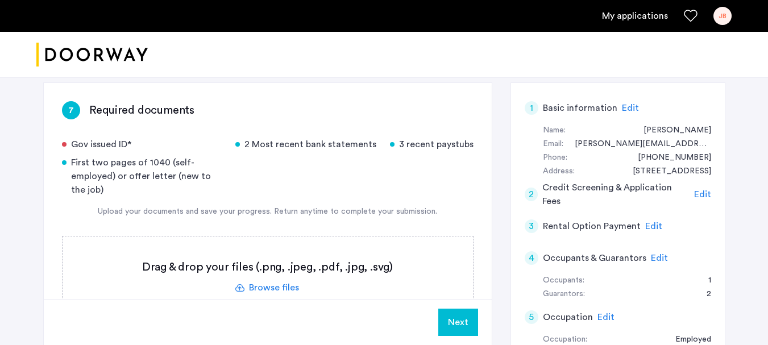
scroll to position [114, 0]
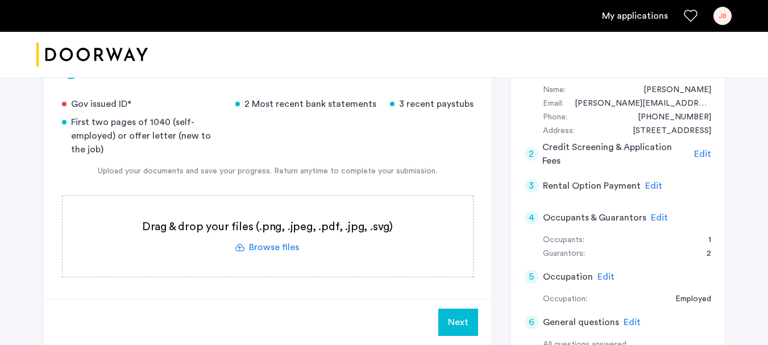
click at [261, 248] on label at bounding box center [267, 236] width 410 height 81
click at [0, 0] on input "file" at bounding box center [0, 0] width 0 height 0
click at [265, 245] on label at bounding box center [267, 236] width 410 height 81
click at [0, 0] on input "file" at bounding box center [0, 0] width 0 height 0
click at [255, 246] on label at bounding box center [267, 236] width 410 height 81
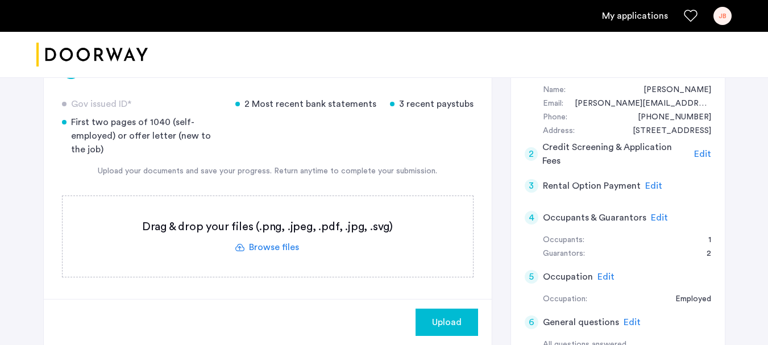
click at [0, 0] on input "file" at bounding box center [0, 0] width 0 height 0
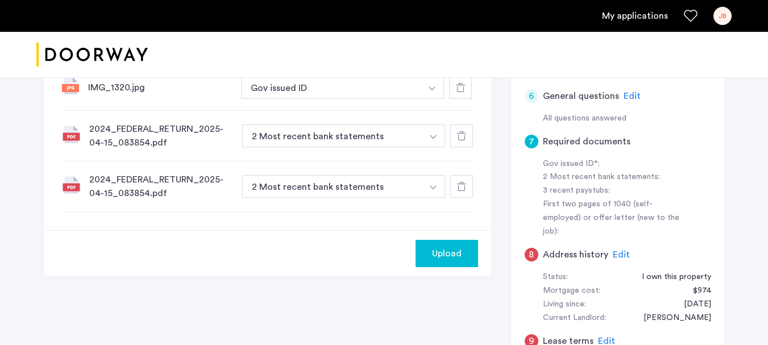
scroll to position [341, 0]
click at [459, 187] on use at bounding box center [461, 185] width 9 height 9
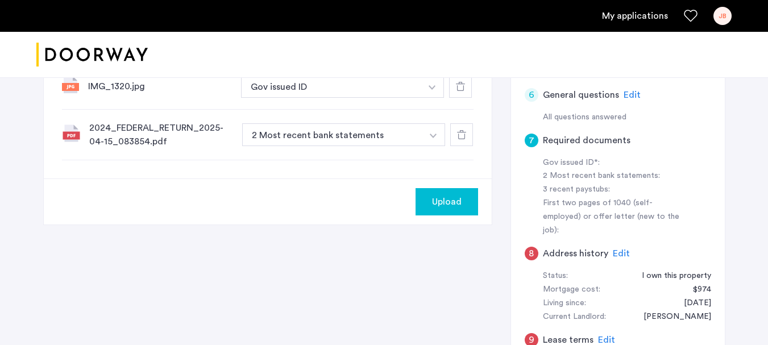
click at [435, 136] on img "button" at bounding box center [433, 136] width 7 height 5
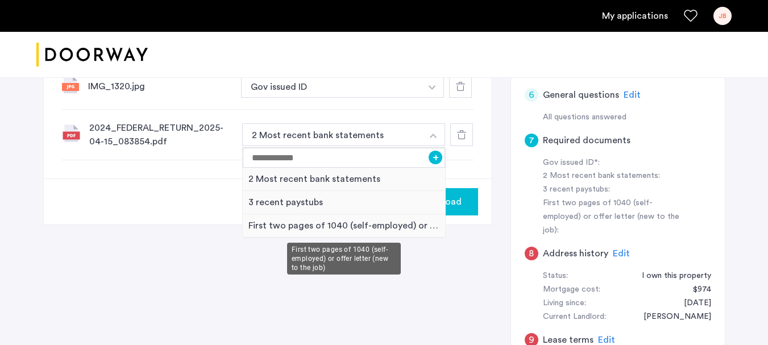
click at [352, 224] on div "First two pages of 1040 (self-employed) or offer letter (new to the job)" at bounding box center [344, 225] width 203 height 23
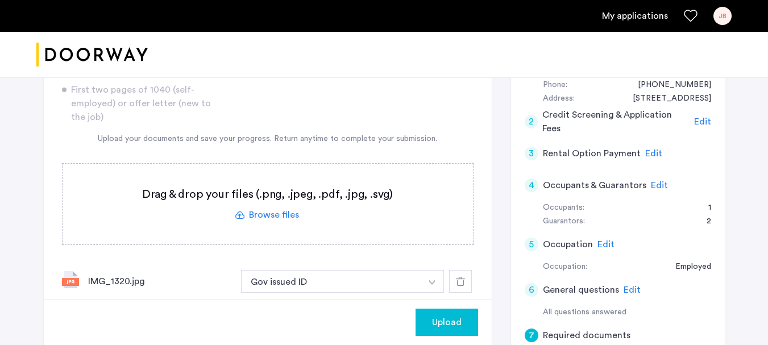
scroll to position [114, 0]
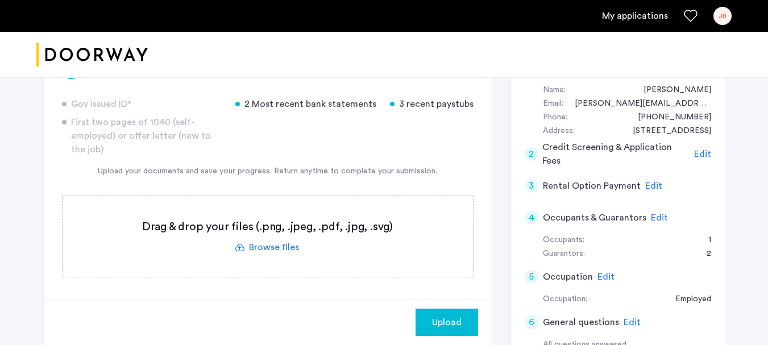
click at [278, 248] on label at bounding box center [267, 236] width 410 height 81
click at [0, 0] on input "file" at bounding box center [0, 0] width 0 height 0
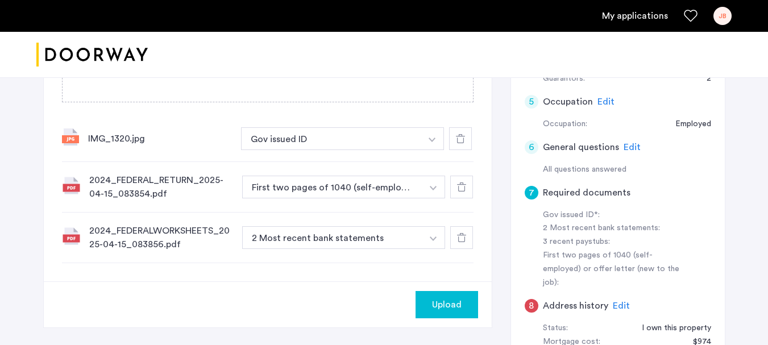
scroll to position [284, 0]
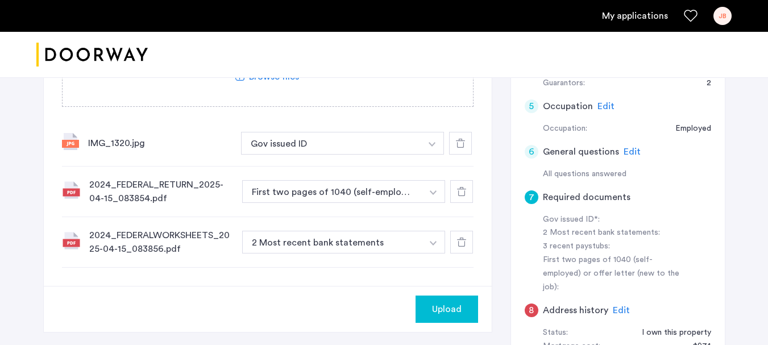
click at [434, 241] on img "button" at bounding box center [433, 243] width 7 height 5
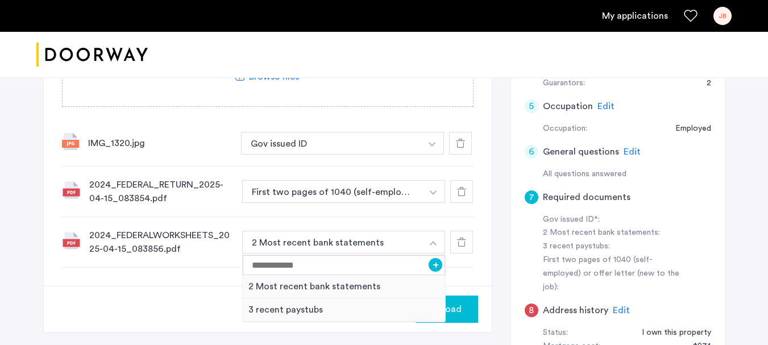
click at [169, 288] on div "Upload" at bounding box center [268, 309] width 448 height 46
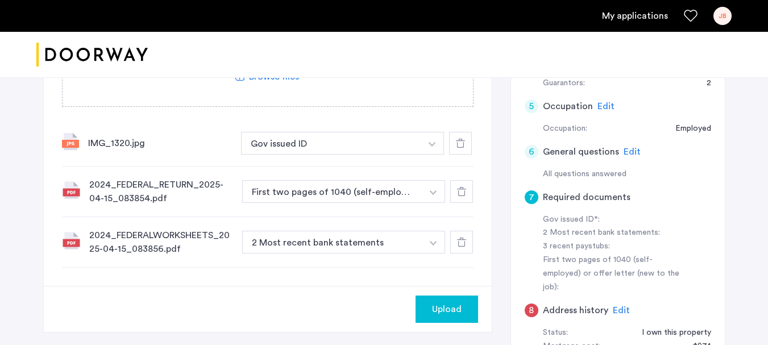
scroll to position [341, 0]
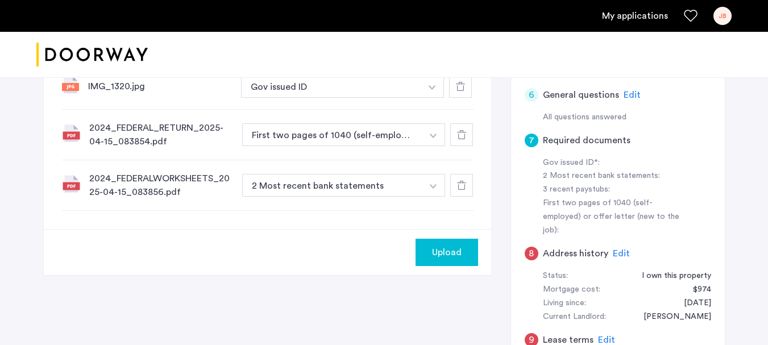
click at [434, 191] on button "button" at bounding box center [433, 185] width 23 height 23
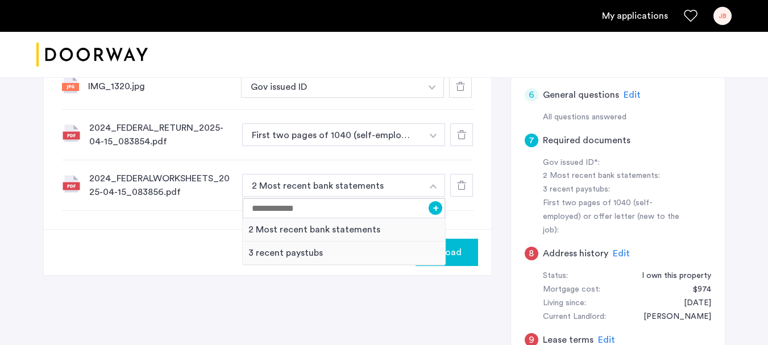
click at [130, 255] on div "Upload" at bounding box center [268, 252] width 448 height 46
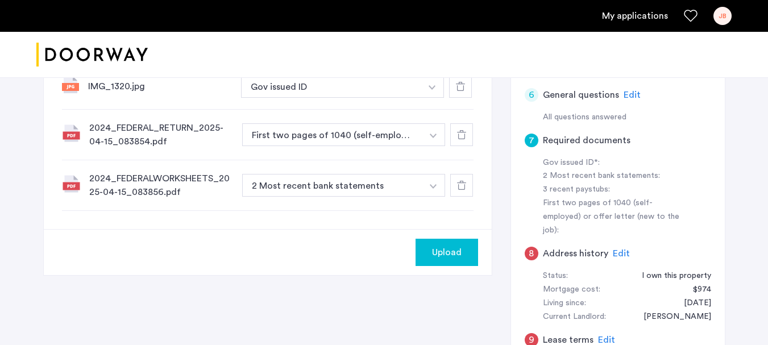
click at [464, 188] on icon at bounding box center [461, 185] width 9 height 9
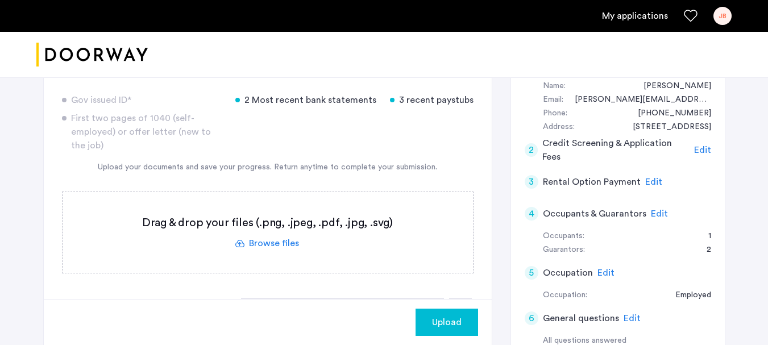
scroll to position [114, 0]
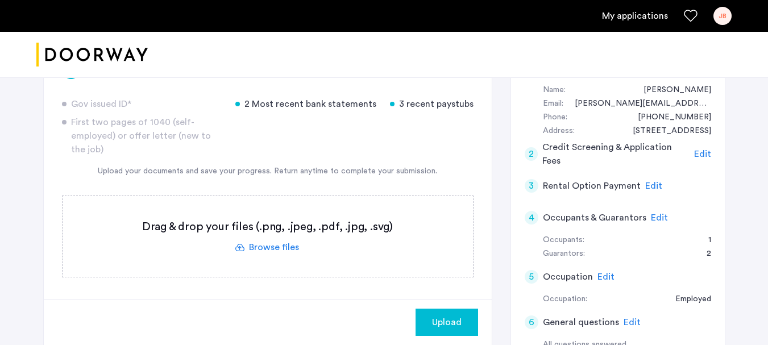
click at [273, 245] on label at bounding box center [267, 236] width 410 height 81
click at [0, 0] on input "file" at bounding box center [0, 0] width 0 height 0
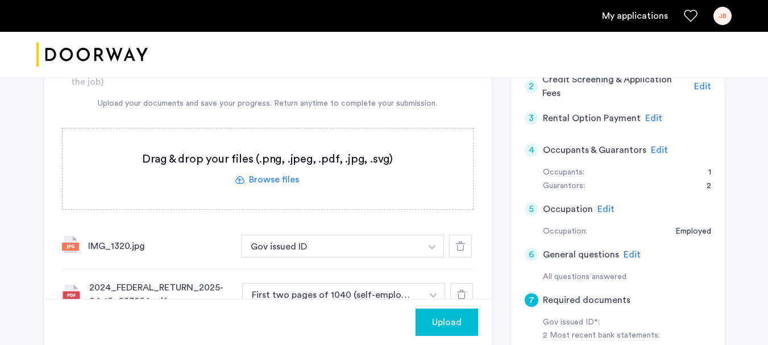
scroll to position [170, 0]
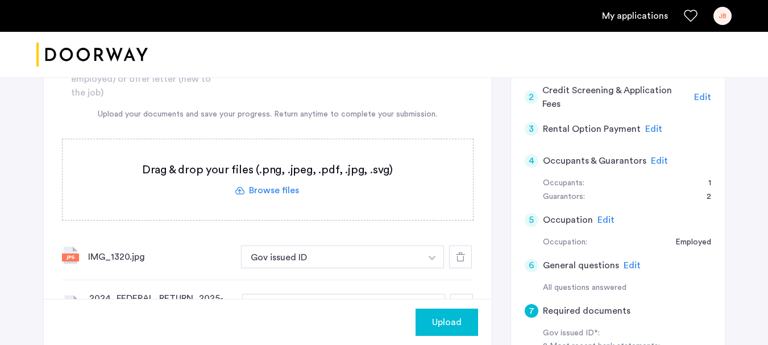
click at [255, 191] on label at bounding box center [267, 179] width 410 height 81
click at [0, 0] on input "file" at bounding box center [0, 0] width 0 height 0
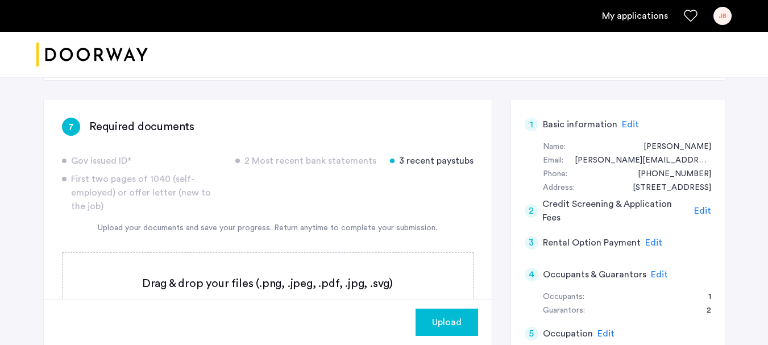
scroll to position [114, 0]
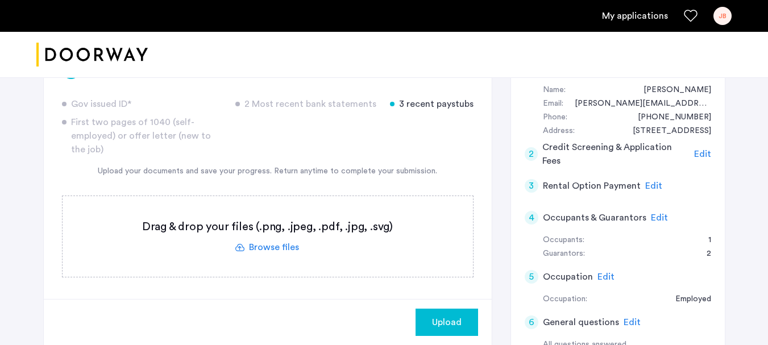
click at [267, 248] on label at bounding box center [267, 236] width 410 height 81
click at [0, 0] on input "file" at bounding box center [0, 0] width 0 height 0
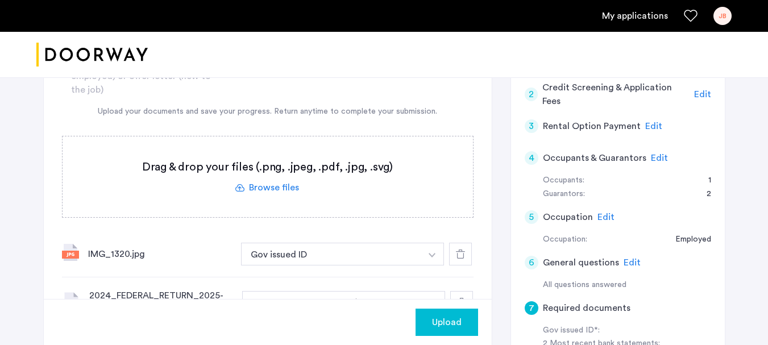
scroll to position [170, 0]
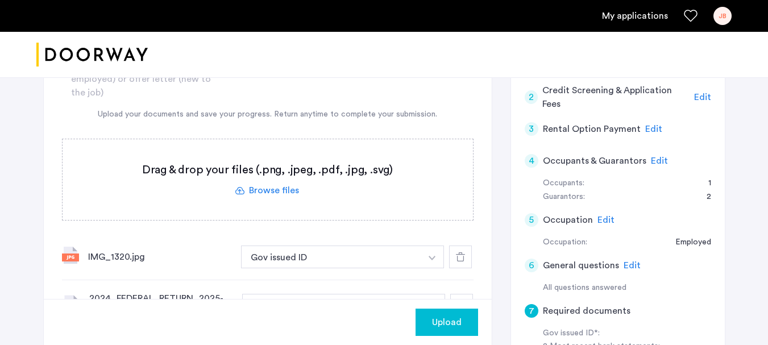
click at [274, 187] on label at bounding box center [267, 179] width 410 height 81
click at [0, 0] on input "file" at bounding box center [0, 0] width 0 height 0
click at [265, 193] on label at bounding box center [267, 179] width 410 height 81
click at [0, 0] on input "file" at bounding box center [0, 0] width 0 height 0
click at [270, 186] on label at bounding box center [267, 179] width 410 height 81
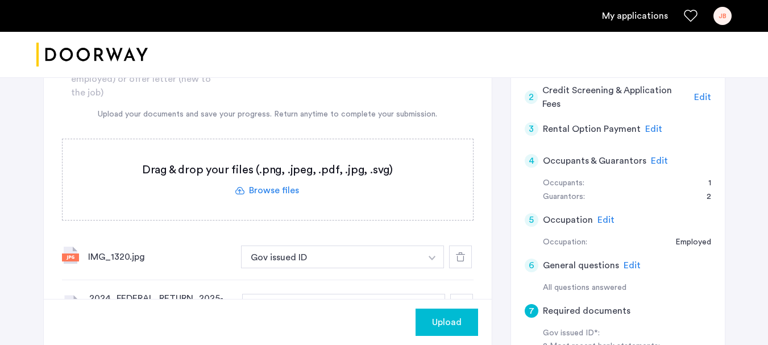
click at [0, 0] on input "file" at bounding box center [0, 0] width 0 height 0
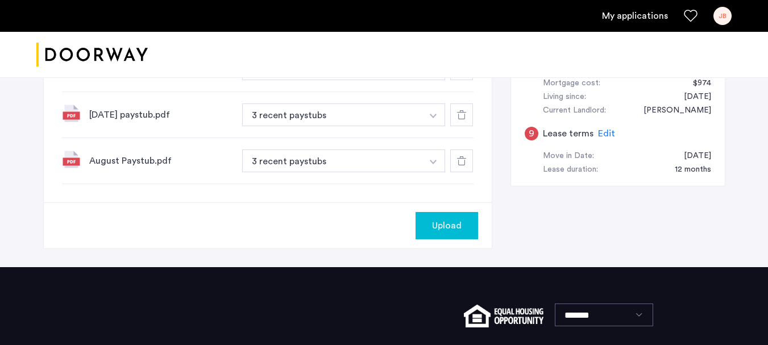
scroll to position [568, 0]
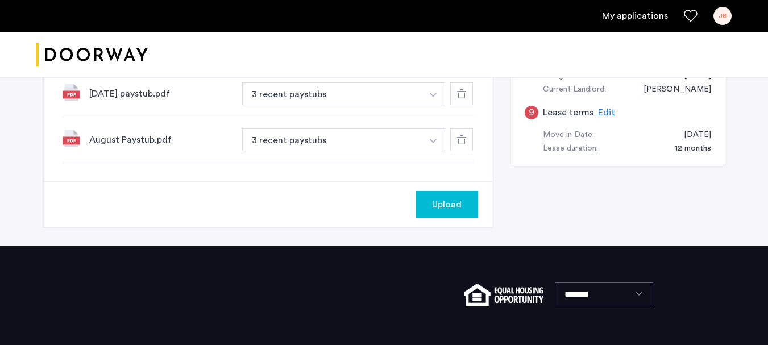
click at [445, 208] on span "Upload" at bounding box center [447, 205] width 30 height 14
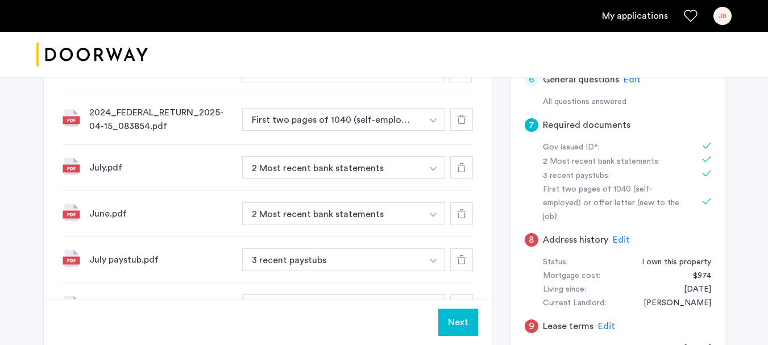
scroll to position [455, 0]
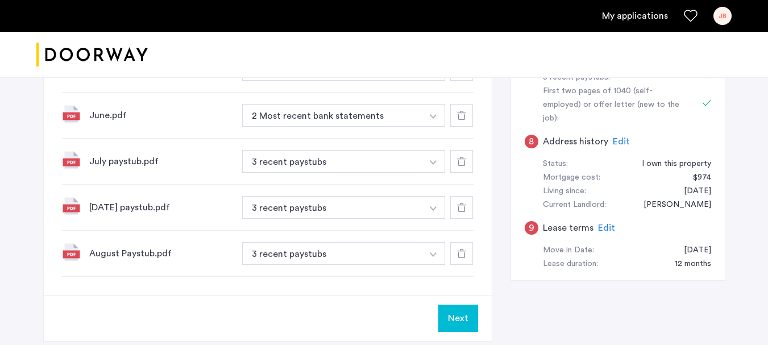
click at [455, 301] on button "Next" at bounding box center [458, 318] width 40 height 27
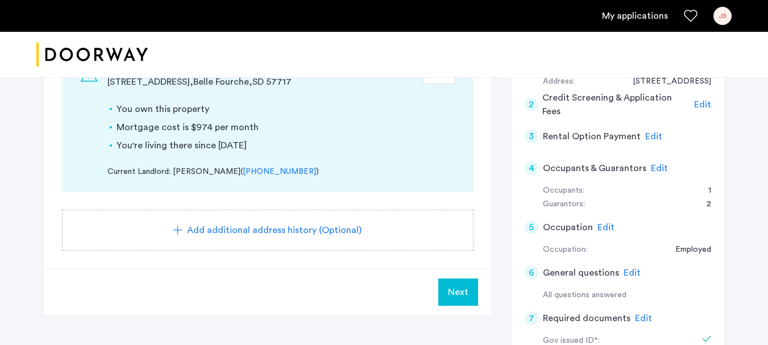
scroll to position [170, 0]
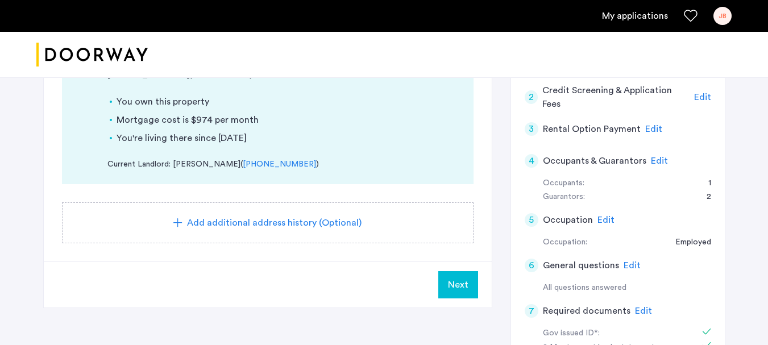
click at [466, 280] on span "Next" at bounding box center [458, 285] width 20 height 14
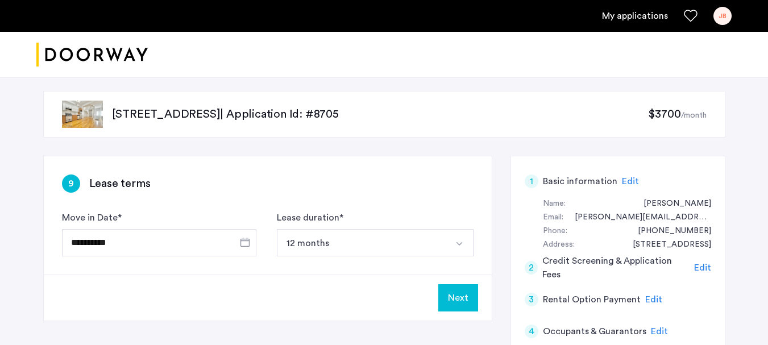
click at [459, 294] on button "Next" at bounding box center [458, 297] width 40 height 27
